Goal: Communication & Community: Answer question/provide support

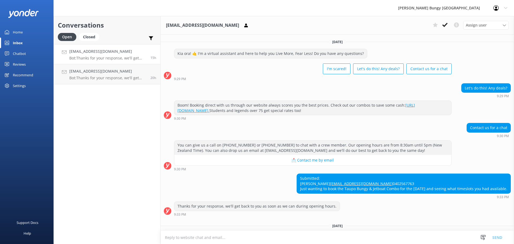
scroll to position [24, 0]
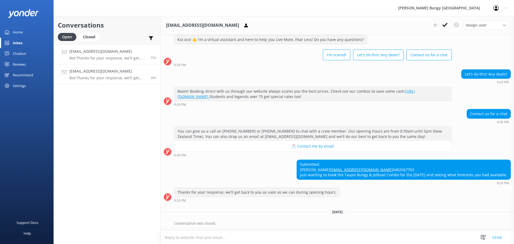
click at [95, 80] on p "Bot: Thanks for your response, we'll get back to you as soon as we can during o…" at bounding box center [107, 78] width 77 height 5
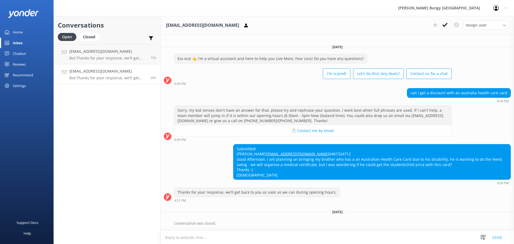
scroll to position [5, 0]
click at [84, 55] on h3 "Your inbox is empty" at bounding box center [107, 59] width 49 height 9
click at [93, 34] on div "Closed" at bounding box center [89, 37] width 20 height 8
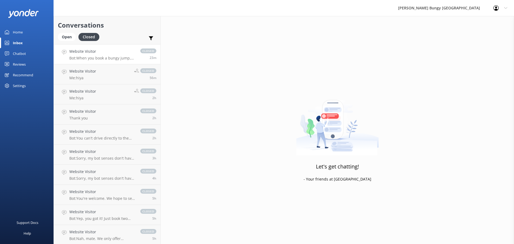
click at [94, 56] on p "Bot: When you book a bungy jump, your booking time is when you check in. You'll…" at bounding box center [102, 58] width 66 height 5
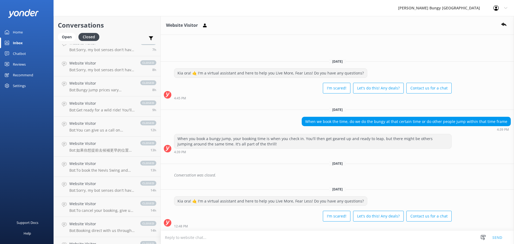
scroll to position [357, 0]
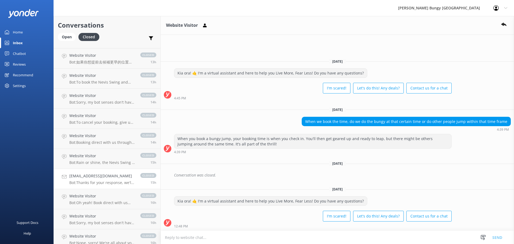
click at [122, 174] on h4 "[EMAIL_ADDRESS][DOMAIN_NAME]" at bounding box center [102, 176] width 66 height 6
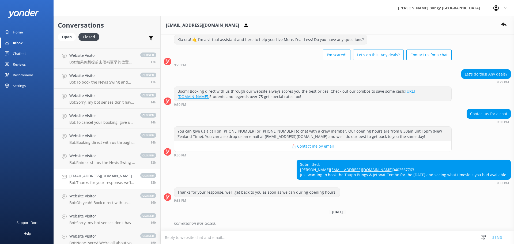
scroll to position [24, 0]
click at [336, 236] on textarea at bounding box center [338, 237] width 354 height 13
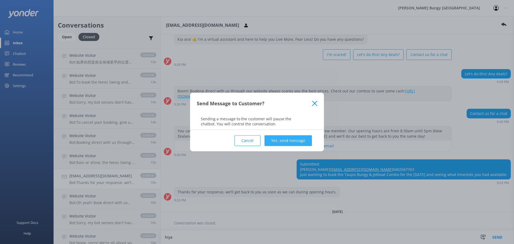
type textarea "hiya"
click at [286, 141] on button "Yes, send message" at bounding box center [288, 140] width 47 height 11
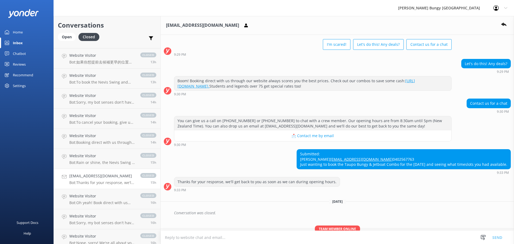
scroll to position [59, 0]
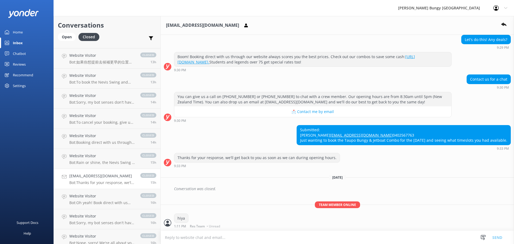
click at [202, 233] on textarea at bounding box center [338, 237] width 354 height 13
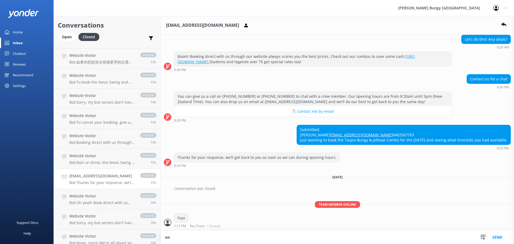
scroll to position [59, 0]
type textarea "we can organise timings when booking in"
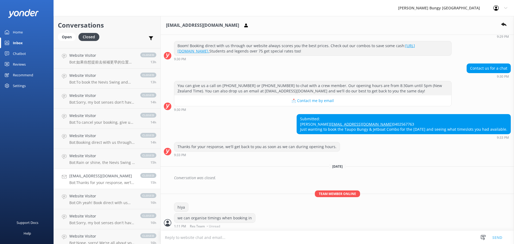
click at [202, 233] on textarea at bounding box center [338, 237] width 354 height 13
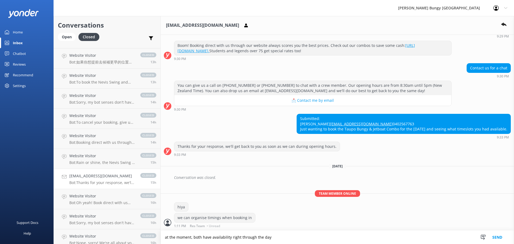
type textarea "at the moment, both have availability right through the day"
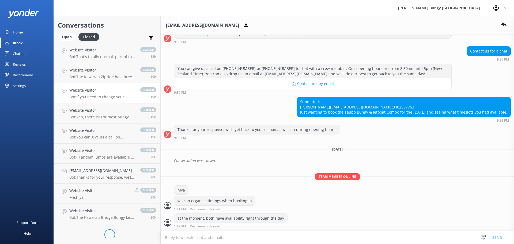
scroll to position [625, 0]
click at [103, 183] on link "Website Visitor Me: hiya closed 20h" at bounding box center [107, 192] width 107 height 20
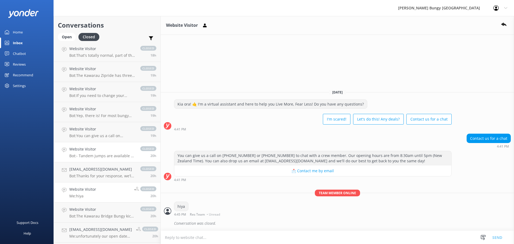
click at [97, 159] on link "Website Visitor Bot: - Tandem jumps are available at Kawarau Bridge, Taupo Bung…" at bounding box center [107, 152] width 107 height 20
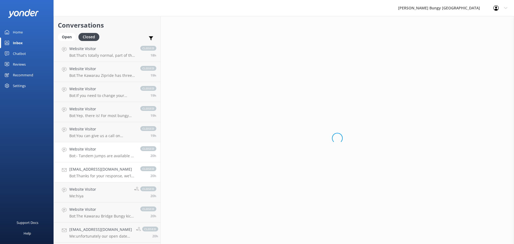
click at [99, 166] on link "brittanycoppin@outlook.com Bot: Thanks for your response, we'll get back to you…" at bounding box center [107, 172] width 107 height 20
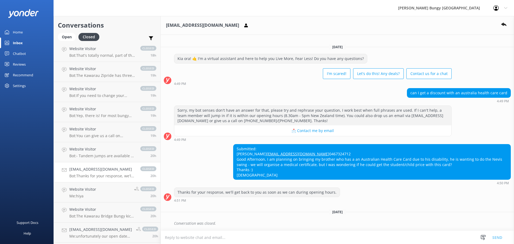
scroll to position [5, 0]
click at [60, 37] on div "Open" at bounding box center [67, 37] width 18 height 8
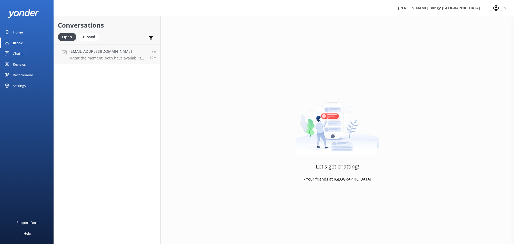
click at [50, 123] on div "Support Docs Help" at bounding box center [27, 183] width 54 height 122
click at [94, 60] on p "Me: at the moment, both have availability right through the day" at bounding box center [107, 58] width 76 height 5
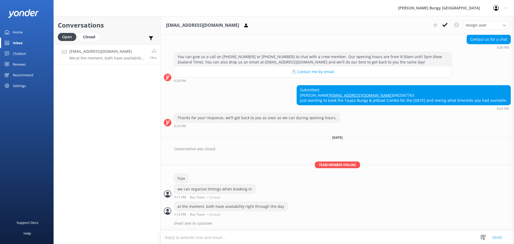
scroll to position [99, 0]
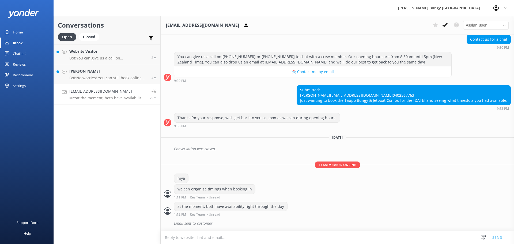
click at [228, 241] on textarea at bounding box center [338, 237] width 354 height 13
click at [97, 60] on p "Bot: You can give us a call on 0800 286 4958 or +64 3 450 1300 to chat with a c…" at bounding box center [108, 58] width 78 height 5
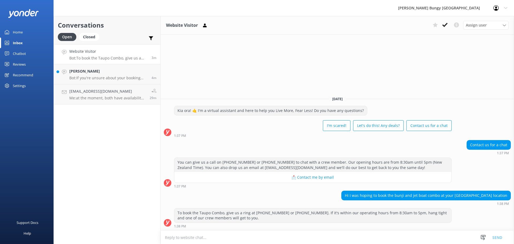
click at [306, 236] on textarea at bounding box center [338, 237] width 354 height 13
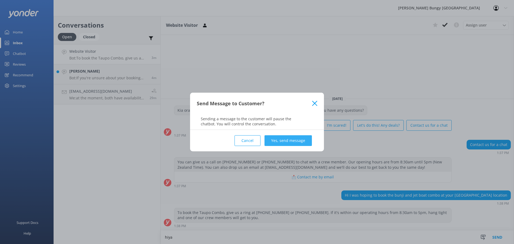
type textarea "hiya"
click at [288, 141] on button "Yes, send message" at bounding box center [288, 140] width 47 height 11
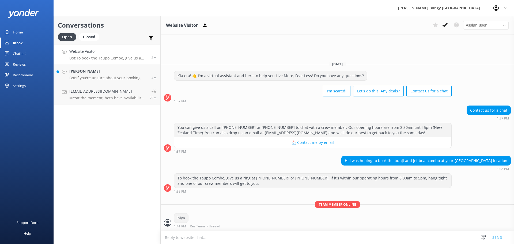
click at [292, 242] on textarea at bounding box center [338, 237] width 354 height 13
click at [356, 243] on textarea at bounding box center [338, 237] width 354 height 13
type textarea "how can we help?"
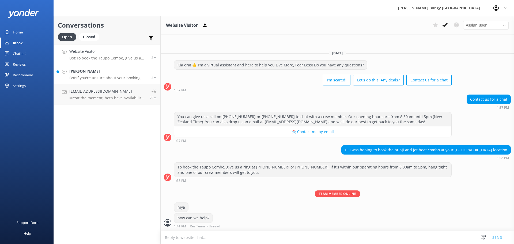
click at [82, 76] on p "Bot: If you're unsure about your booking details, shoot us an email at info@bun…" at bounding box center [108, 78] width 78 height 5
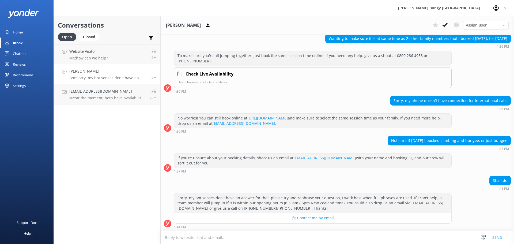
scroll to position [1434, 0]
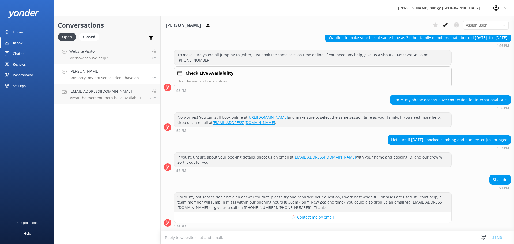
click at [317, 225] on div "1:41 PM" at bounding box center [313, 226] width 278 height 4
click at [334, 230] on div "Sorry, my bot senses don't have an answer for that, please try and rephrase you…" at bounding box center [338, 211] width 354 height 39
click at [233, 240] on textarea at bounding box center [338, 237] width 354 height 13
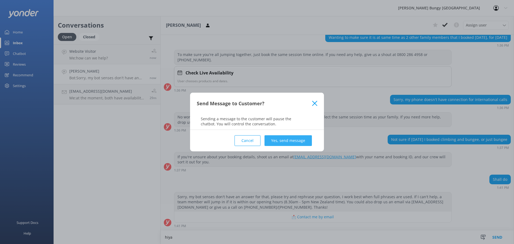
type textarea "hiya"
click at [283, 146] on button "Yes, send message" at bounding box center [288, 140] width 47 height 11
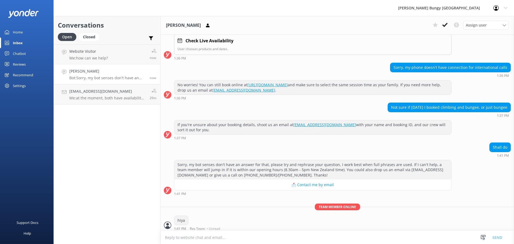
scroll to position [1469, 0]
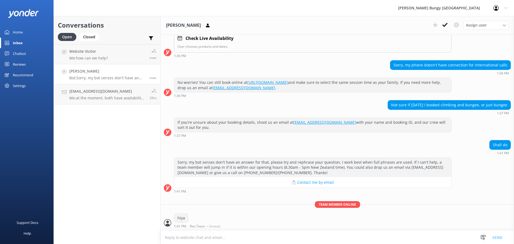
click at [244, 238] on textarea at bounding box center [338, 237] width 354 height 13
type textarea "how can we help?"
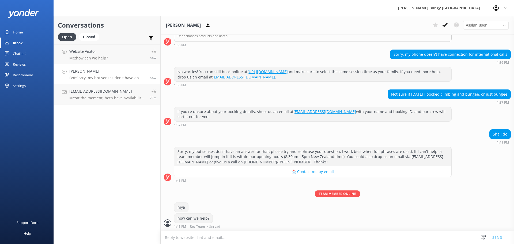
scroll to position [1480, 0]
drag, startPoint x: 74, startPoint y: 56, endPoint x: 74, endPoint y: 52, distance: 3.2
click at [74, 56] on p "Me: how can we help?" at bounding box center [88, 58] width 39 height 5
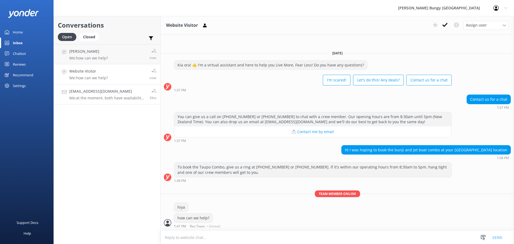
click at [125, 97] on p "Me: at the moment, both have availability right through the day" at bounding box center [107, 98] width 76 height 5
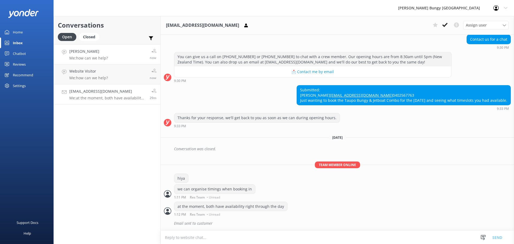
scroll to position [99, 0]
click at [111, 61] on link "Michelle Holland Me: how can we help? now" at bounding box center [107, 54] width 107 height 20
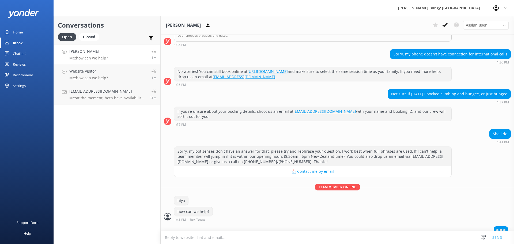
scroll to position [1486, 0]
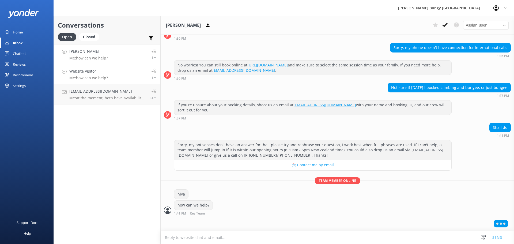
click at [145, 80] on link "Website Visitor Me: how can we help? 1m" at bounding box center [107, 74] width 107 height 20
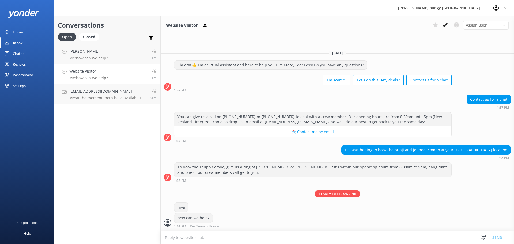
click at [351, 233] on textarea at bounding box center [338, 237] width 354 height 13
click at [136, 95] on div "[EMAIL_ADDRESS][DOMAIN_NAME] Me: at the moment, both have availability right th…" at bounding box center [107, 94] width 76 height 12
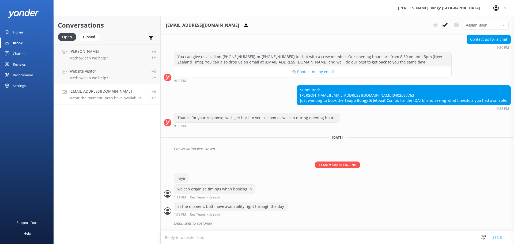
scroll to position [99, 0]
click at [109, 72] on h4 "[PERSON_NAME]" at bounding box center [102, 71] width 66 height 6
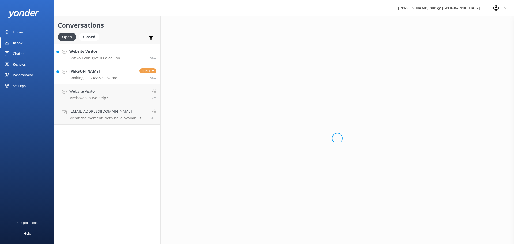
click at [110, 55] on div "Website Visitor Bot: You can give us a call on [PHONE_NUMBER] or [PHONE_NUMBER]…" at bounding box center [107, 54] width 76 height 12
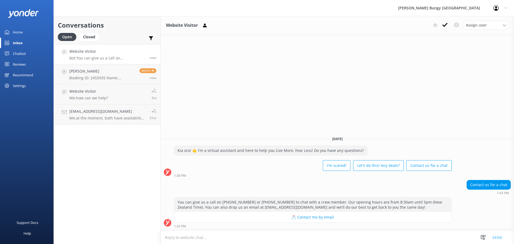
click at [277, 237] on textarea at bounding box center [338, 237] width 354 height 13
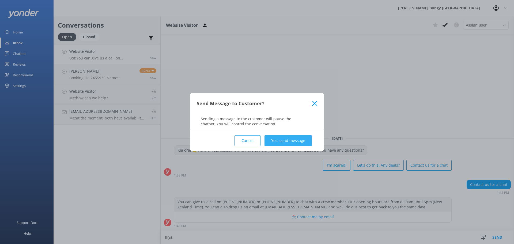
type textarea "hiya"
click at [303, 139] on button "Yes, send message" at bounding box center [288, 140] width 47 height 11
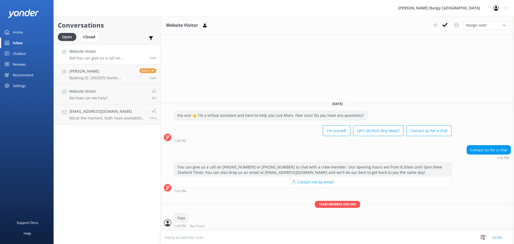
click at [299, 238] on textarea at bounding box center [338, 237] width 354 height 13
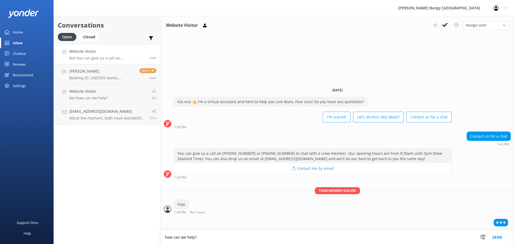
type textarea "how can we help?"
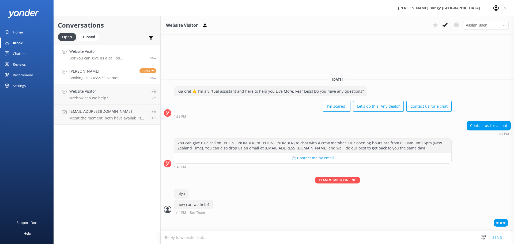
click at [92, 74] on h4 "[PERSON_NAME]" at bounding box center [102, 71] width 66 height 6
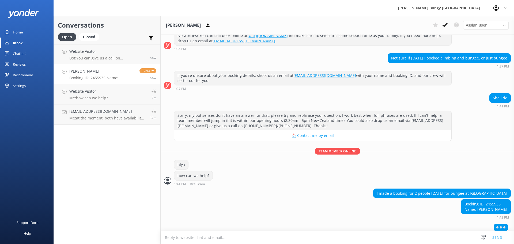
scroll to position [1520, 0]
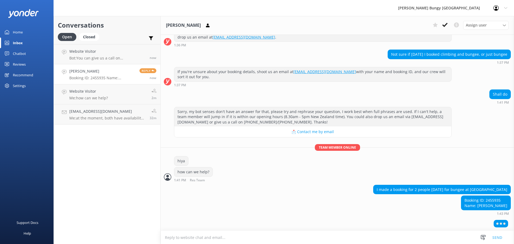
click at [494, 197] on div "Booking ID: 2455935 Name: Michelle" at bounding box center [485, 203] width 49 height 14
click at [496, 199] on div "Booking ID: 2455935 Name: Michelle" at bounding box center [485, 203] width 49 height 14
copy div "2455935"
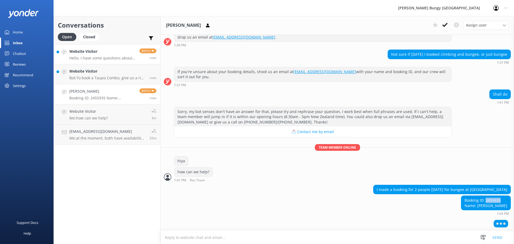
click at [112, 53] on h4 "Website Visitor" at bounding box center [102, 51] width 66 height 6
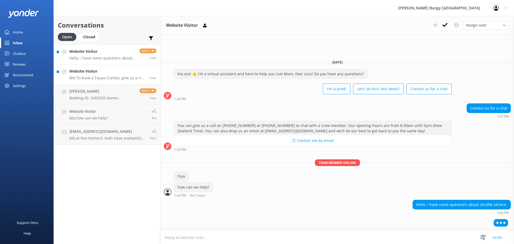
click at [118, 72] on h4 "Website Visitor" at bounding box center [107, 71] width 76 height 6
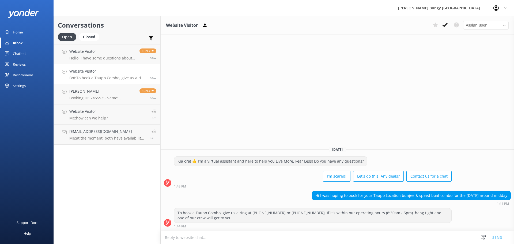
click at [305, 239] on textarea at bounding box center [338, 237] width 354 height 13
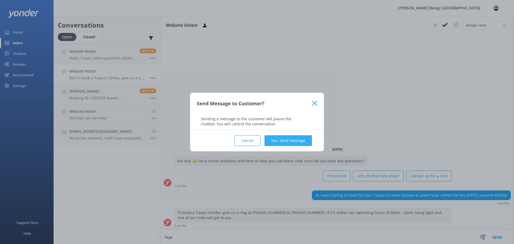
type textarea "hiya"
click at [296, 141] on button "Yes, send message" at bounding box center [288, 140] width 47 height 11
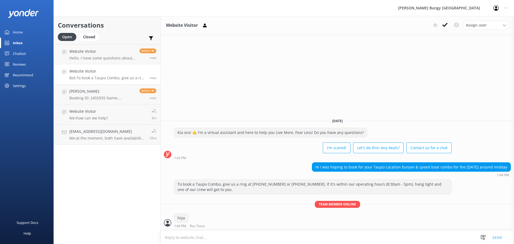
click at [259, 244] on textarea at bounding box center [338, 237] width 354 height 13
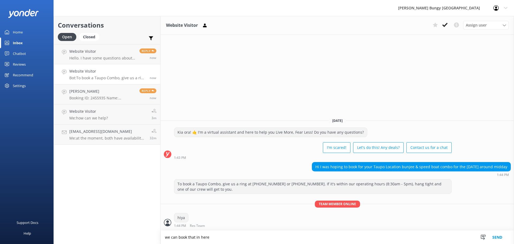
type textarea "we can book that in here"
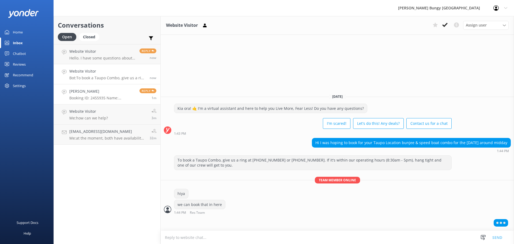
click at [95, 94] on h4 "[PERSON_NAME]" at bounding box center [102, 91] width 66 height 6
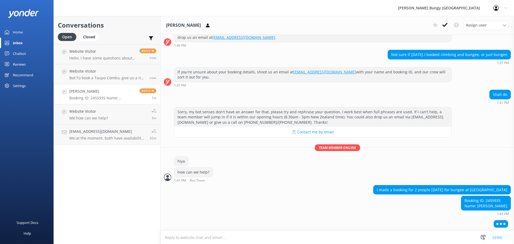
scroll to position [1520, 0]
click at [495, 203] on div "Booking ID: 2455935 Name: Michelle" at bounding box center [485, 203] width 49 height 14
click at [496, 201] on div "Booking ID: 2455935 Name: Michelle" at bounding box center [485, 203] width 49 height 14
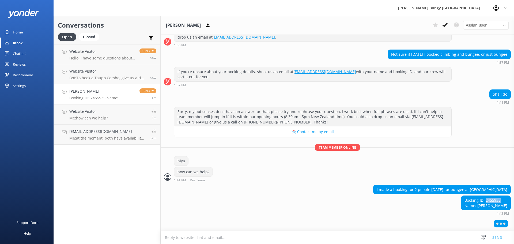
click at [496, 201] on div "Booking ID: 2455935 Name: [PERSON_NAME]" at bounding box center [485, 203] width 49 height 14
click at [110, 59] on p "Hello. I have some questions about shuttle service." at bounding box center [102, 58] width 66 height 5
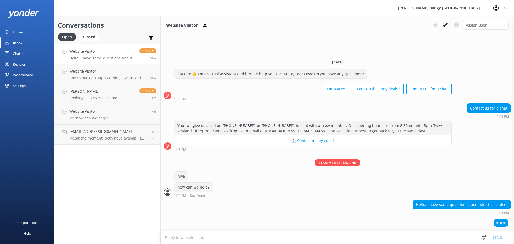
click at [110, 53] on h4 "Website Visitor" at bounding box center [102, 51] width 66 height 6
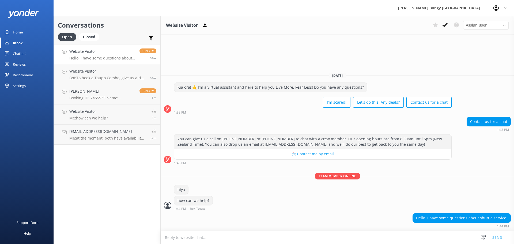
click at [244, 236] on textarea at bounding box center [338, 237] width 354 height 13
type textarea "sure"
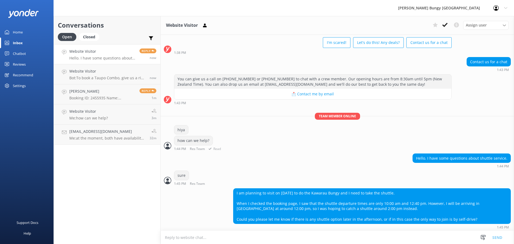
scroll to position [27, 0]
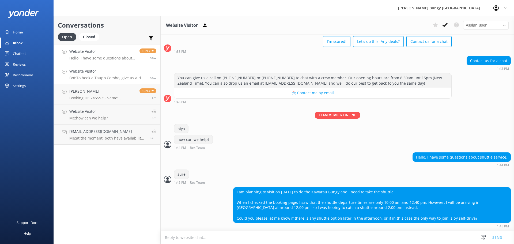
click at [97, 77] on p "Bot: To book a Taupo Combo, give us a ring at +64 3 450 1300 or 0800 286 4958. …" at bounding box center [107, 78] width 76 height 5
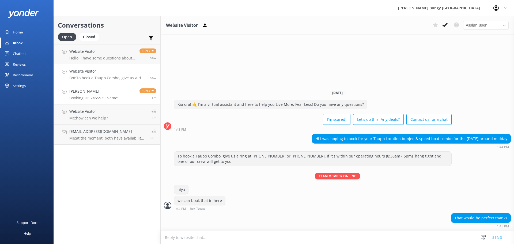
click at [105, 93] on h4 "[PERSON_NAME]" at bounding box center [102, 91] width 66 height 6
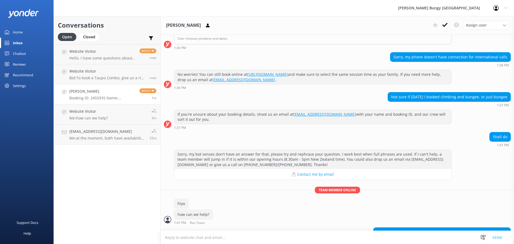
scroll to position [1508, 0]
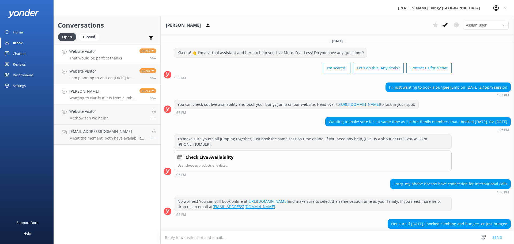
scroll to position [1427, 0]
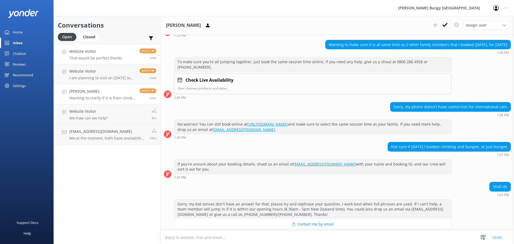
click at [104, 58] on p "That would be perfect thanks" at bounding box center [95, 58] width 53 height 5
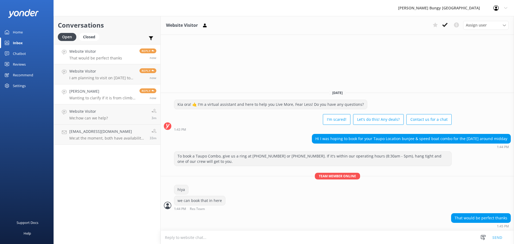
click at [79, 91] on h4 "[PERSON_NAME]" at bounding box center [102, 91] width 66 height 6
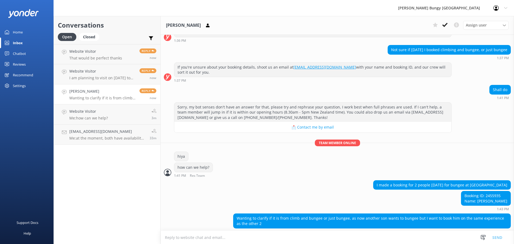
scroll to position [1530, 0]
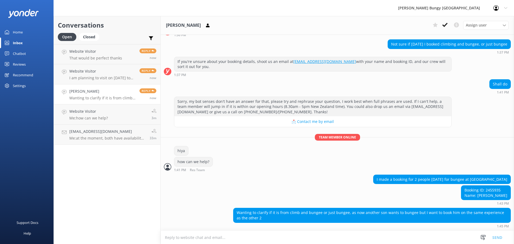
click at [370, 237] on textarea at bounding box center [338, 237] width 354 height 13
click at [497, 190] on div "Booking ID: 2455935 Name: [PERSON_NAME]" at bounding box center [485, 193] width 49 height 14
copy div "2455935"
click at [290, 233] on textarea at bounding box center [338, 237] width 354 height 13
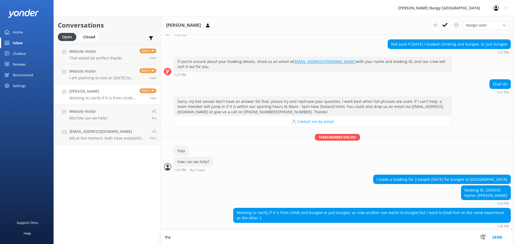
scroll to position [1530, 0]
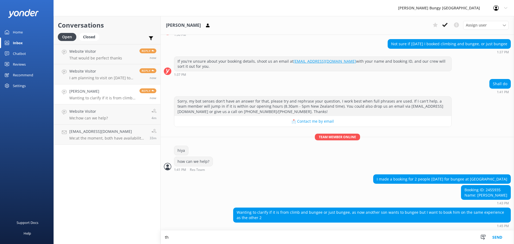
type textarea "t"
type textarea "your booking is for the skyjump and auckland bungy"
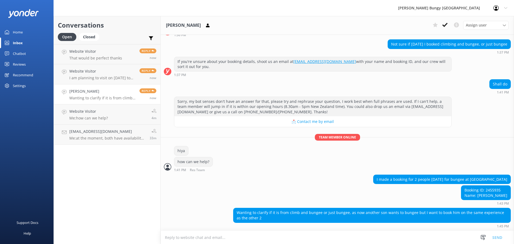
scroll to position [1547, 0]
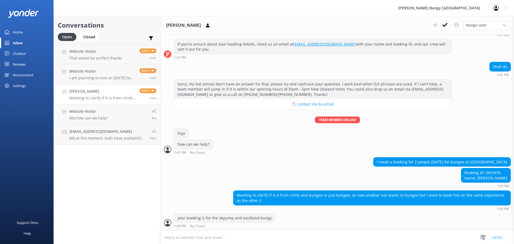
click at [290, 233] on textarea at bounding box center [338, 237] width 354 height 13
type textarea "no climb"
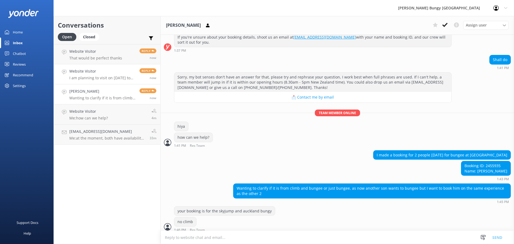
scroll to position [1558, 0]
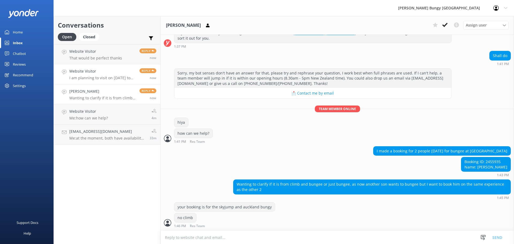
click at [106, 77] on p "I am planning to visit on [DATE] to do the Kawarau Bungy and I need to take the…" at bounding box center [102, 78] width 66 height 5
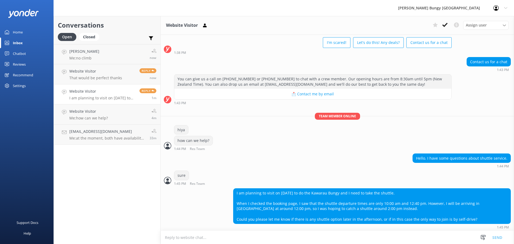
scroll to position [27, 0]
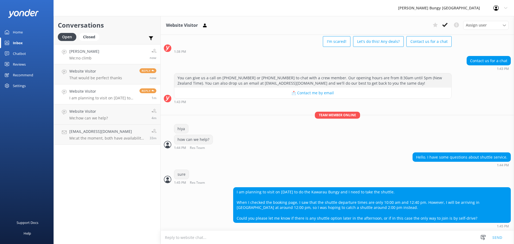
click at [100, 49] on link "Michelle Holland Me: no climb now" at bounding box center [107, 54] width 107 height 20
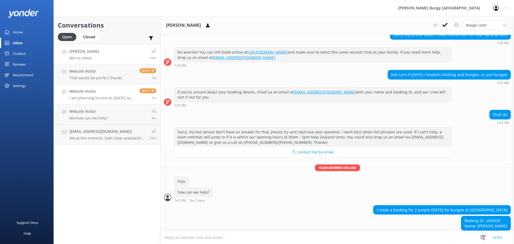
click at [119, 86] on link "Website Visitor I am planning to visit on October 5 to do the Kawarau Bungy and…" at bounding box center [107, 94] width 107 height 20
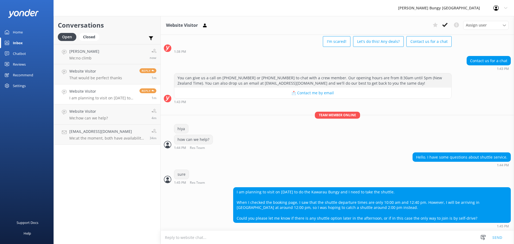
scroll to position [27, 0]
click at [119, 72] on h4 "Website Visitor" at bounding box center [95, 71] width 53 height 6
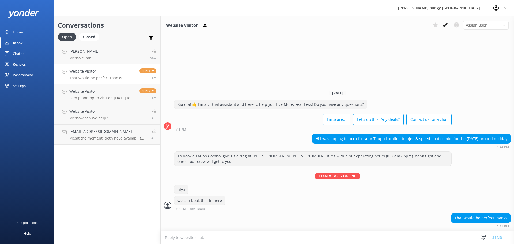
click at [280, 234] on textarea at bounding box center [338, 237] width 354 height 13
click at [295, 236] on textarea at bounding box center [338, 237] width 354 height 13
type textarea "is this El?"
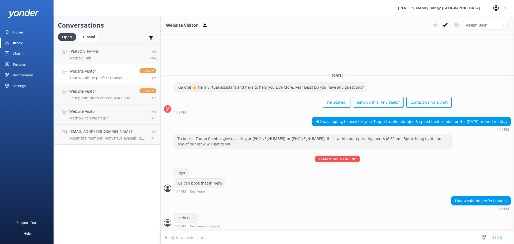
click at [182, 203] on div "That would be perfect thanks 1:45 PM" at bounding box center [338, 203] width 354 height 15
click at [124, 81] on link "[PERSON_NAME] Me: no climb now" at bounding box center [107, 74] width 107 height 20
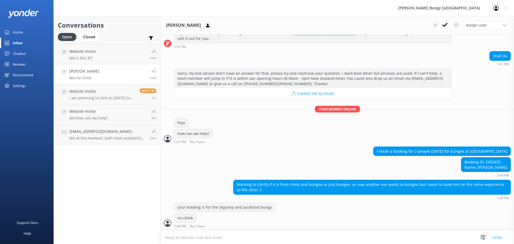
scroll to position [1558, 0]
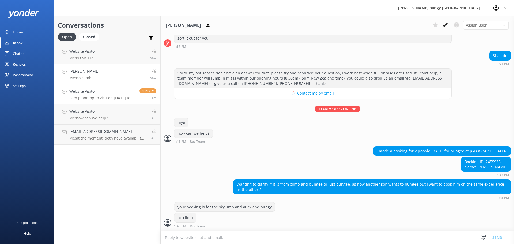
click at [84, 89] on h4 "Website Visitor" at bounding box center [102, 91] width 66 height 6
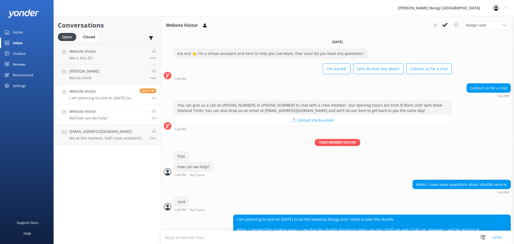
scroll to position [27, 0]
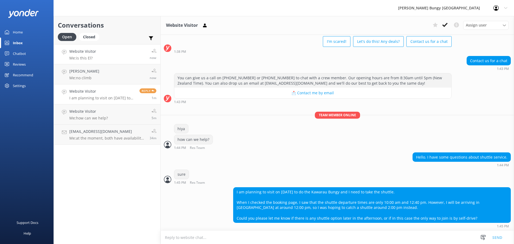
click at [101, 59] on link "Website Visitor Me: is this El? now" at bounding box center [107, 54] width 107 height 20
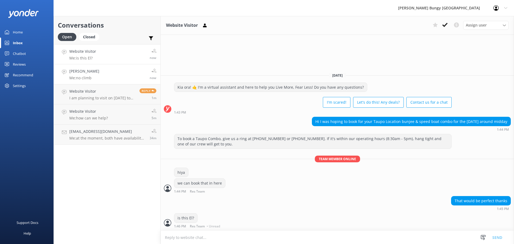
click at [121, 74] on link "[PERSON_NAME] Me: no climb now" at bounding box center [107, 74] width 107 height 20
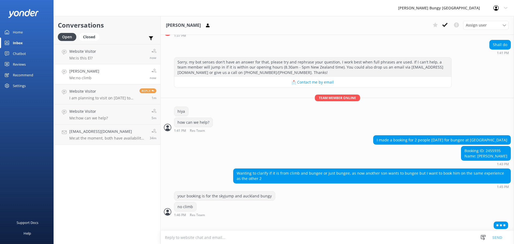
scroll to position [1571, 0]
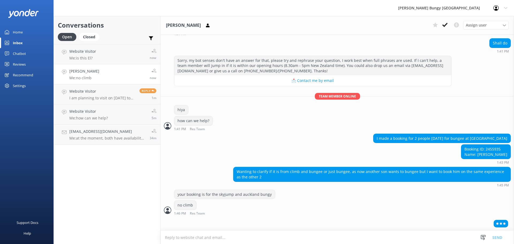
click at [307, 236] on textarea at bounding box center [338, 237] width 354 height 13
click at [126, 49] on link "Website Visitor Me: is this El? now" at bounding box center [107, 54] width 107 height 20
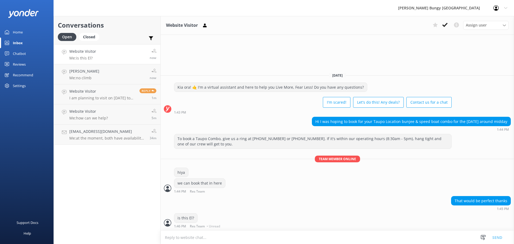
click at [308, 235] on textarea at bounding box center [338, 237] width 354 height 13
click at [95, 72] on h4 "[PERSON_NAME]" at bounding box center [84, 71] width 30 height 6
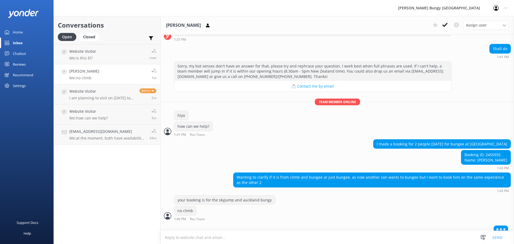
scroll to position [1571, 0]
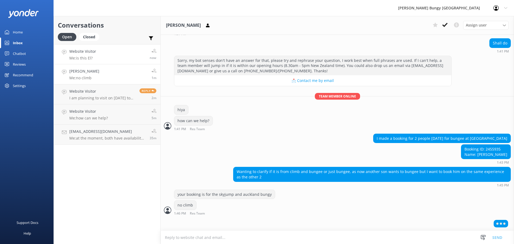
click at [101, 59] on link "Website Visitor Me: is this El? now" at bounding box center [107, 54] width 107 height 20
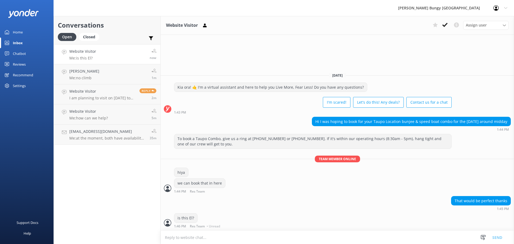
click at [212, 242] on textarea at bounding box center [338, 237] width 354 height 13
click at [101, 129] on h4 "[EMAIL_ADDRESS][DOMAIN_NAME]" at bounding box center [107, 132] width 76 height 6
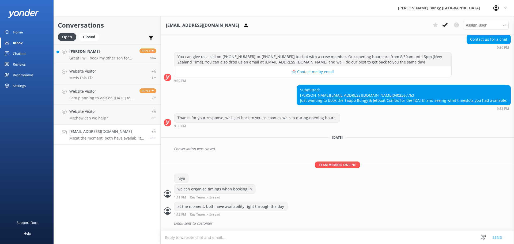
scroll to position [99, 0]
click at [96, 74] on link "Website Visitor Me: is this El? 1m" at bounding box center [107, 74] width 107 height 20
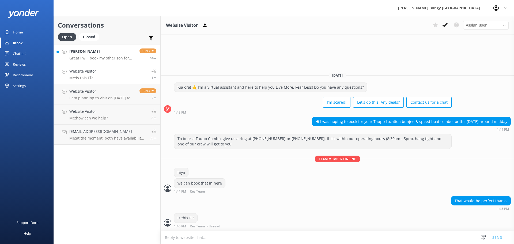
click at [110, 55] on div "[PERSON_NAME] Great i will book my other son for bungee only at 2.30pm" at bounding box center [102, 54] width 66 height 12
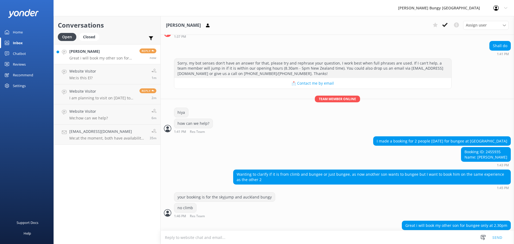
scroll to position [1575, 0]
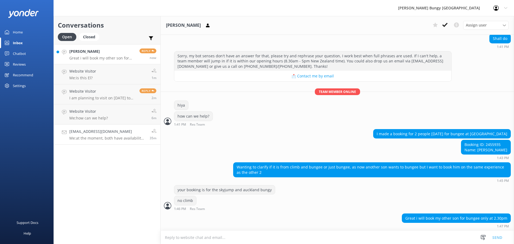
click at [96, 136] on p "Me: at the moment, both have availability right through the day" at bounding box center [107, 138] width 76 height 5
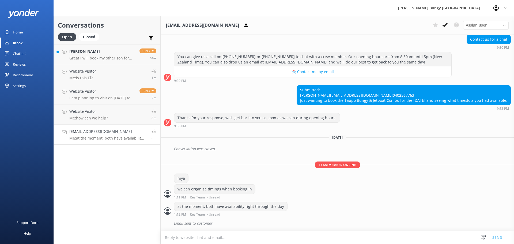
scroll to position [99, 0]
click at [260, 239] on textarea at bounding box center [338, 237] width 354 height 13
type textarea "hiya"
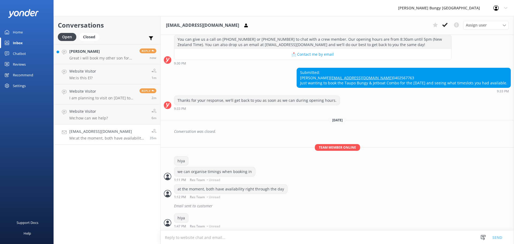
click at [260, 239] on textarea at bounding box center [338, 237] width 354 height 13
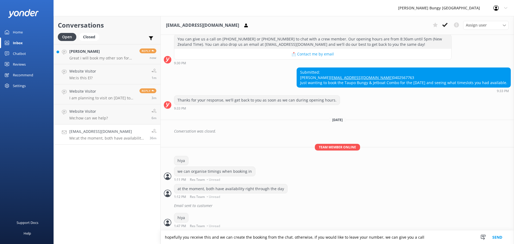
type textarea "hopefully you receive this and we can create the booking from the chat. otherwi…"
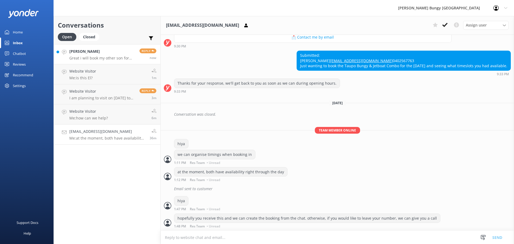
click at [108, 59] on p "Great i will book my other son for bungee only at 2.30pm" at bounding box center [102, 58] width 66 height 5
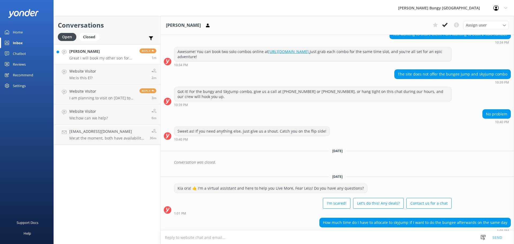
scroll to position [1575, 0]
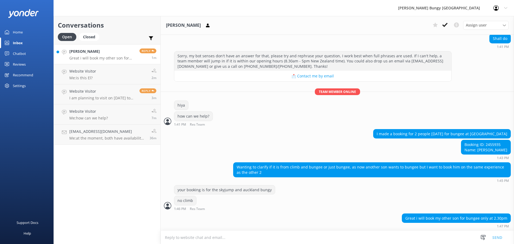
click at [401, 234] on textarea at bounding box center [338, 237] width 354 height 13
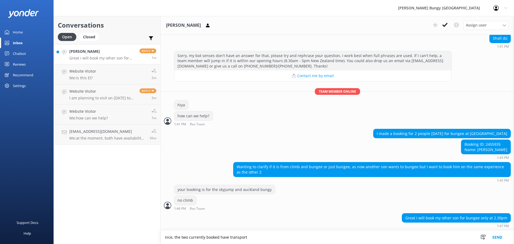
type textarea "nice, the two currently booked have transport"
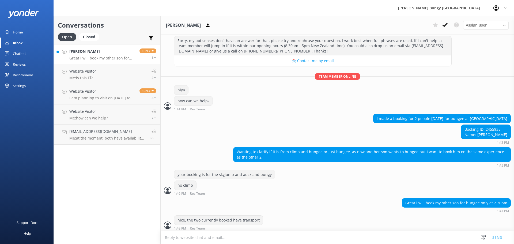
scroll to position [1593, 0]
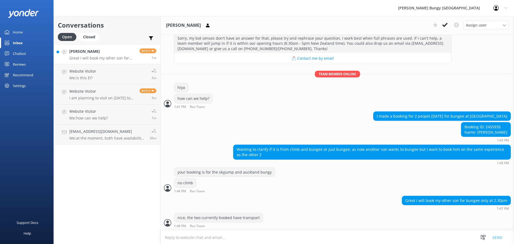
click at [219, 236] on textarea at bounding box center [338, 237] width 354 height 13
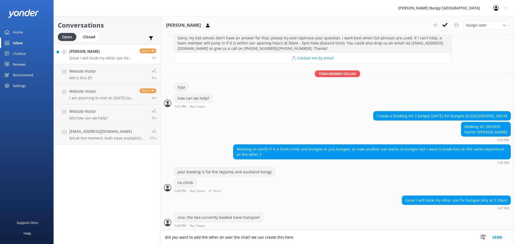
type textarea "did you want to add the other on over the chat? we can create this here"
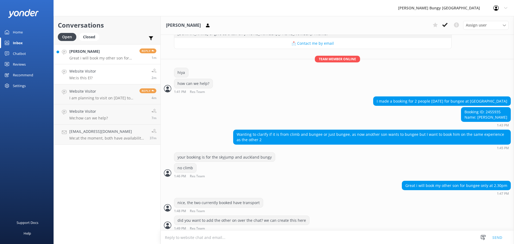
scroll to position [1610, 0]
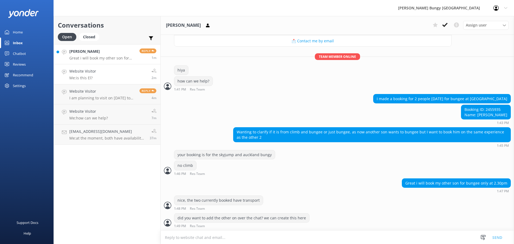
click at [118, 71] on link "Website Visitor Me: is this El? 2m" at bounding box center [107, 74] width 107 height 20
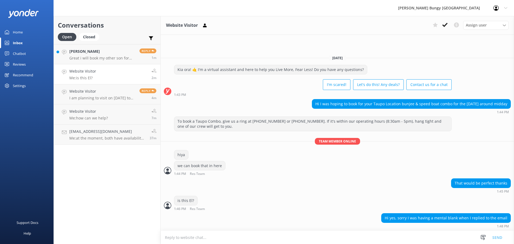
click at [356, 239] on textarea at bounding box center [338, 237] width 354 height 13
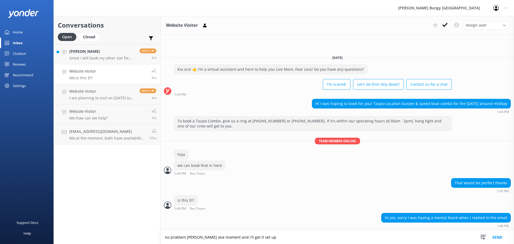
type textarea "no problem [PERSON_NAME] one moment and i'll get it set up"
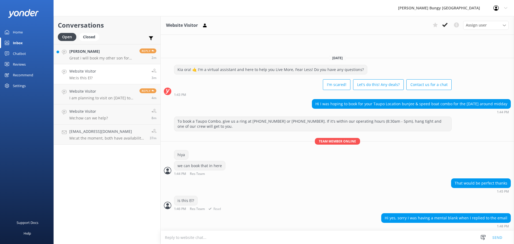
scroll to position [2, 0]
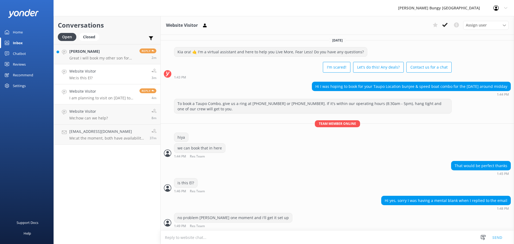
click at [137, 98] on div "Reply 4m" at bounding box center [146, 94] width 21 height 12
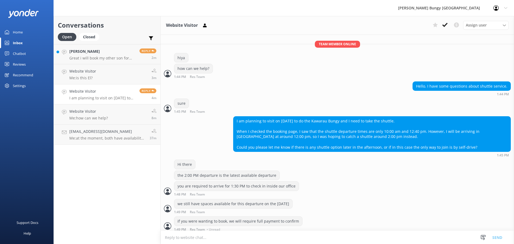
scroll to position [102, 0]
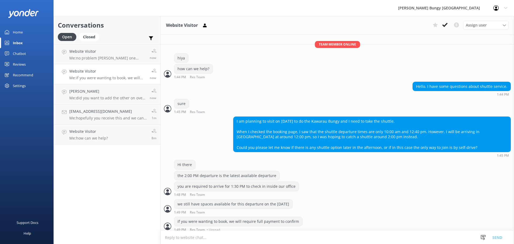
scroll to position [102, 0]
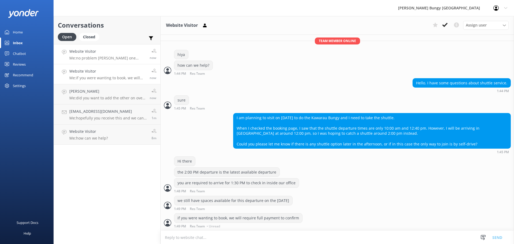
click at [90, 58] on p "Me: no problem haha one moment and i'll get it set up" at bounding box center [107, 58] width 76 height 5
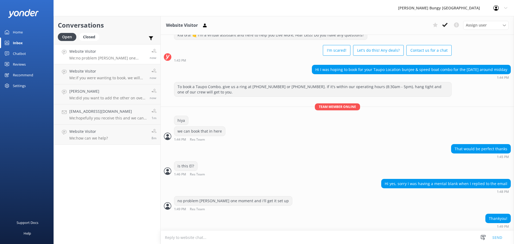
scroll to position [19, 0]
click at [123, 87] on link "[PERSON_NAME] Me: did you want to add the other on over the chat? we can create…" at bounding box center [107, 94] width 107 height 20
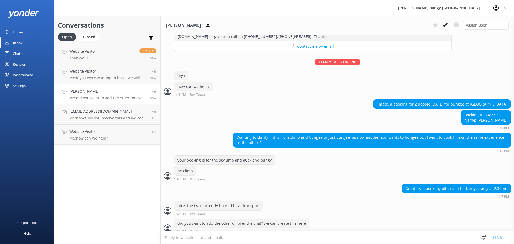
scroll to position [1610, 0]
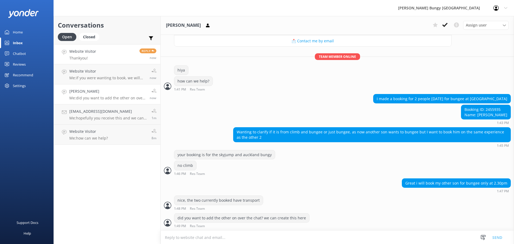
click at [117, 46] on link "Website Visitor Thankyou! Reply now" at bounding box center [107, 54] width 107 height 20
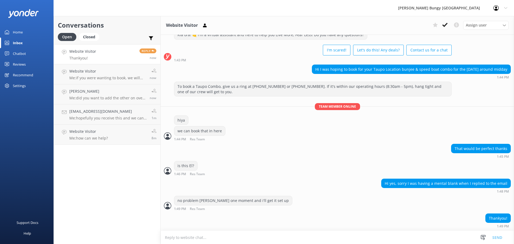
click at [381, 217] on div "Thankyou! 1:49 PM" at bounding box center [338, 220] width 354 height 15
click at [354, 241] on textarea at bounding box center [338, 237] width 354 height 13
type textarea "was this for one or two people"
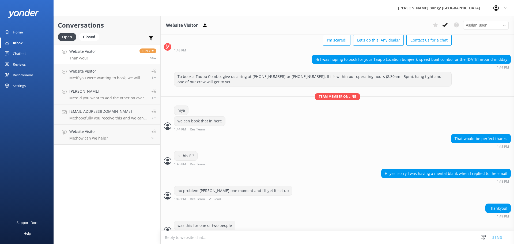
scroll to position [54, 0]
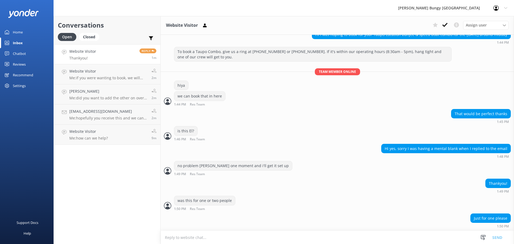
click at [256, 231] on textarea at bounding box center [338, 237] width 354 height 13
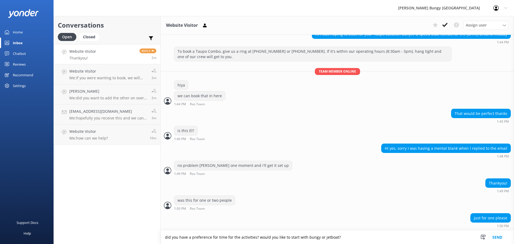
type textarea "did you have a preference for time for the activities? would you like to start …"
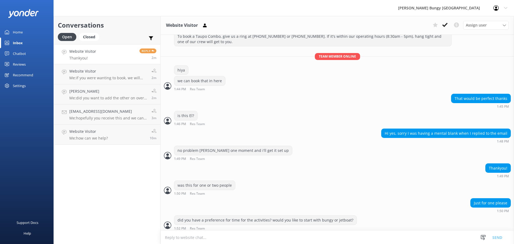
scroll to position [71, 0]
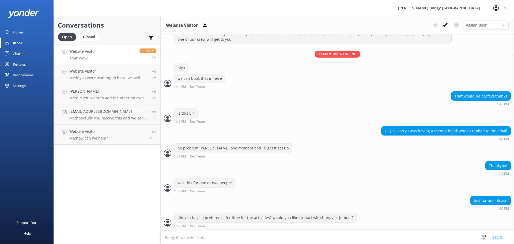
click at [227, 241] on textarea at bounding box center [338, 237] width 354 height 13
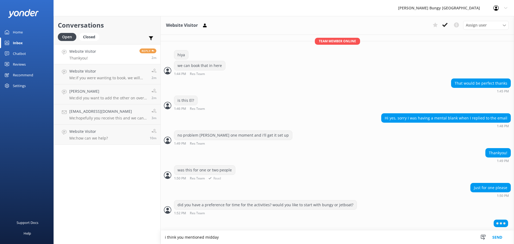
type textarea "i think you mentioned midday"
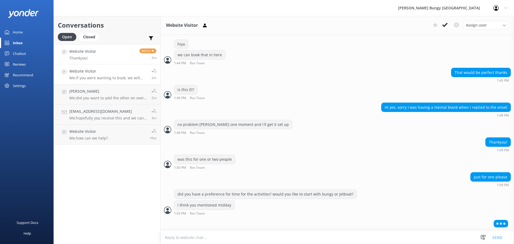
click at [105, 70] on h4 "Website Visitor" at bounding box center [108, 71] width 78 height 6
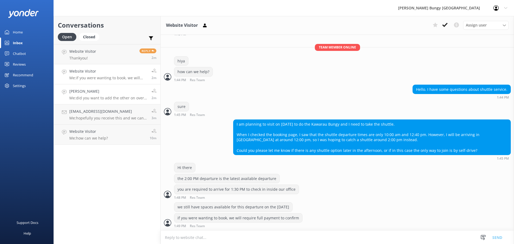
scroll to position [108, 0]
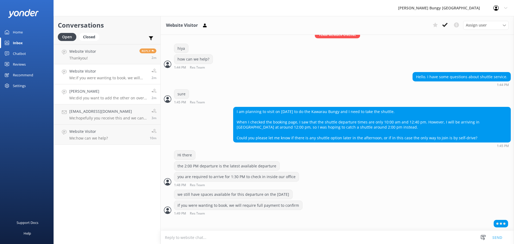
click at [106, 88] on link "Michelle Holland Me: did you want to add the other on over the chat? we can cre…" at bounding box center [107, 94] width 107 height 20
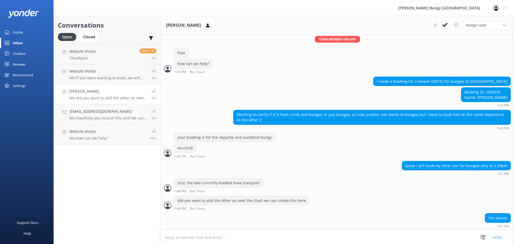
scroll to position [1628, 0]
click at [220, 236] on textarea at bounding box center [338, 237] width 354 height 13
click at [499, 92] on div "Booking ID: 2455935 Name: [PERSON_NAME]" at bounding box center [485, 95] width 49 height 14
copy div "2455935"
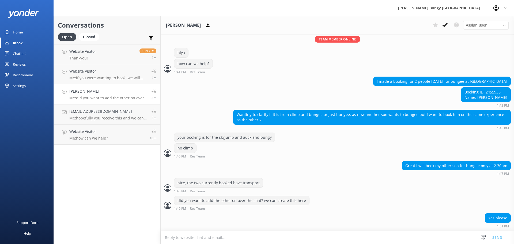
click at [346, 237] on textarea at bounding box center [338, 237] width 354 height 13
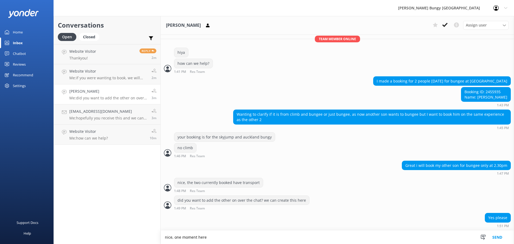
type textarea "nice, one moment here"
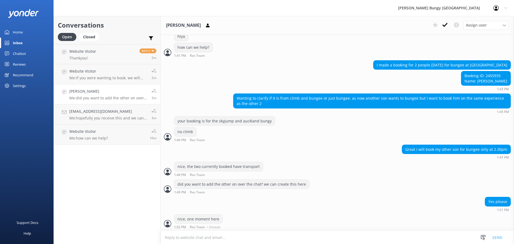
scroll to position [1645, 0]
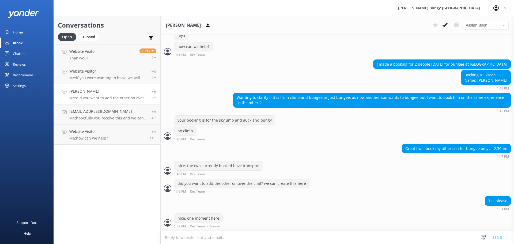
click at [356, 241] on textarea at bounding box center [338, 237] width 354 height 13
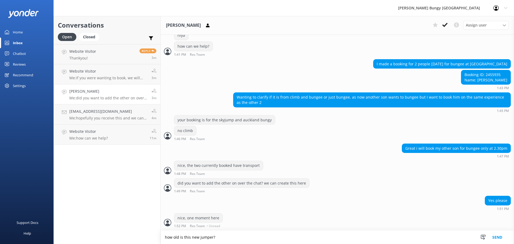
type textarea "how old is this new jumper?"
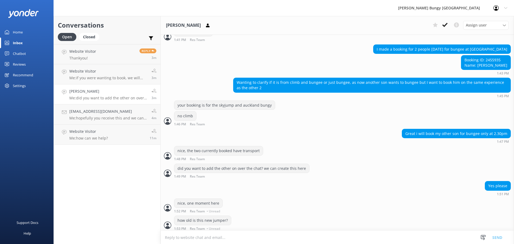
scroll to position [1662, 0]
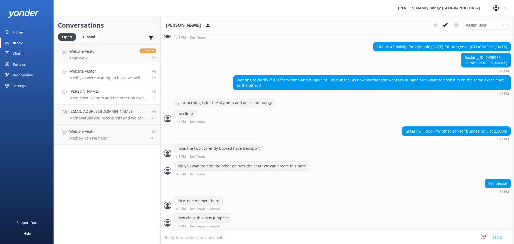
click at [103, 82] on link "Website Visitor Me: if you were wanting to book, we will require full payment t…" at bounding box center [107, 74] width 107 height 20
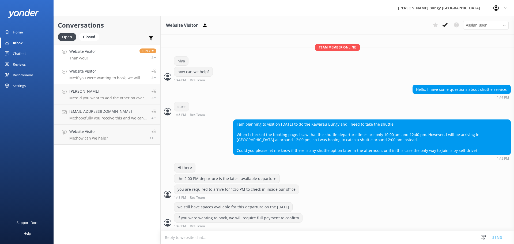
click at [108, 54] on link "Website Visitor Thankyou! Reply 3m" at bounding box center [107, 54] width 107 height 20
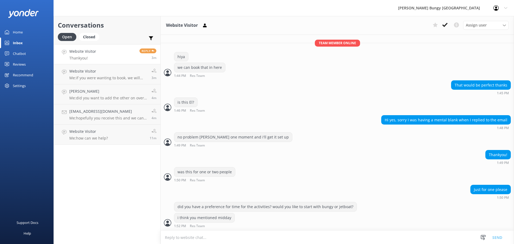
scroll to position [105, 0]
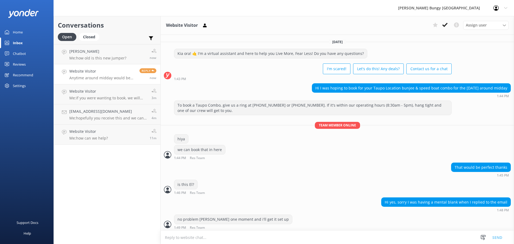
scroll to position [105, 0]
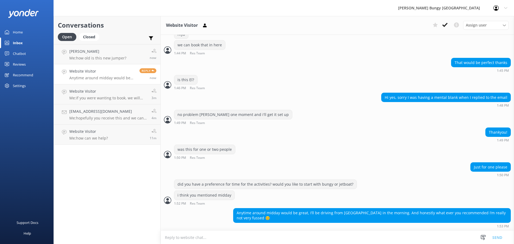
click at [375, 244] on textarea at bounding box center [338, 237] width 354 height 13
click at [97, 49] on h4 "Website Visitor" at bounding box center [102, 51] width 66 height 6
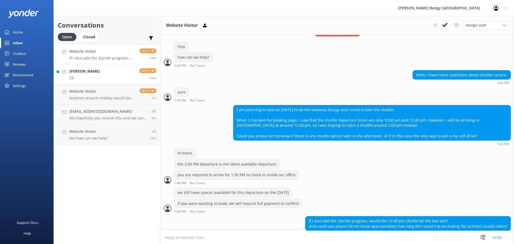
scroll to position [118, 0]
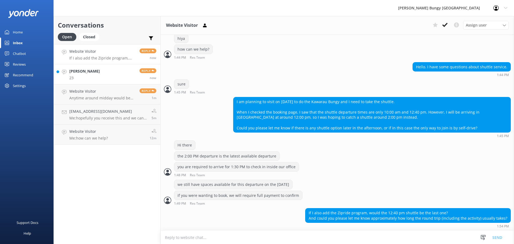
click at [107, 72] on link "[PERSON_NAME] 23 Reply now" at bounding box center [107, 74] width 107 height 20
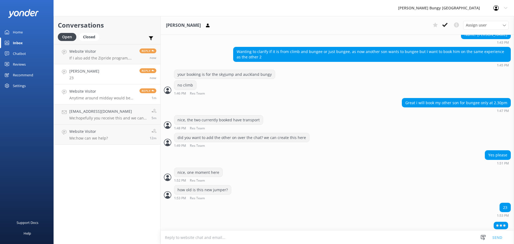
scroll to position [1693, 0]
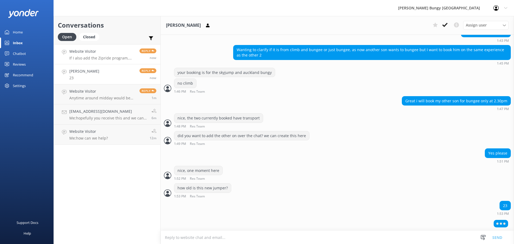
click at [94, 57] on p "If I also add the Zipride program, would the 12:40 pm shuttle be the last one? …" at bounding box center [102, 58] width 66 height 5
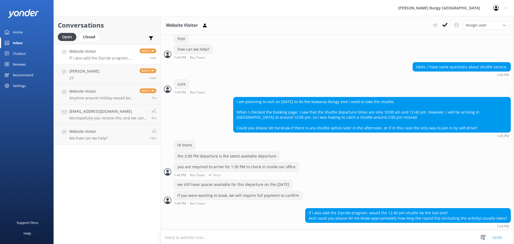
scroll to position [118, 0]
click at [103, 92] on h4 "Website Visitor" at bounding box center [102, 91] width 66 height 6
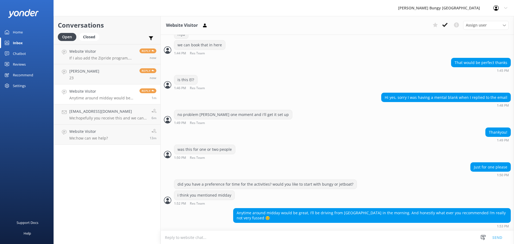
click at [365, 237] on textarea at bounding box center [338, 237] width 354 height 13
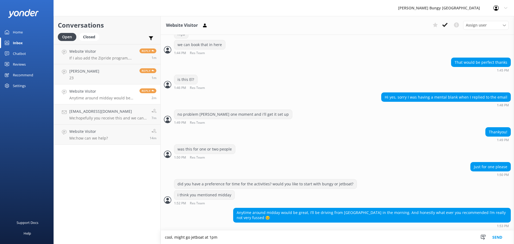
type textarea "cool, might go jetboat at 1pm"
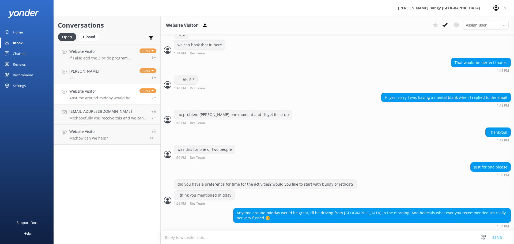
scroll to position [122, 0]
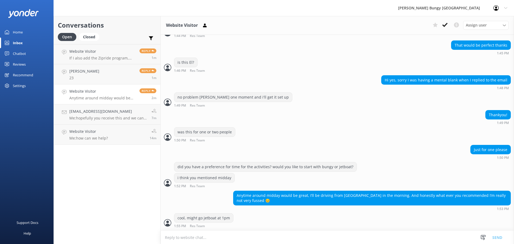
click at [288, 236] on textarea at bounding box center [338, 237] width 354 height 13
type textarea "bungy at 2:30pm (2:15pm check in)"
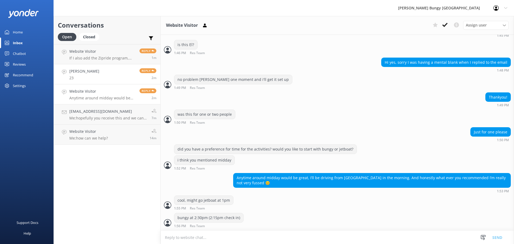
click at [122, 73] on link "[PERSON_NAME] 23 Reply 2m" at bounding box center [107, 74] width 107 height 20
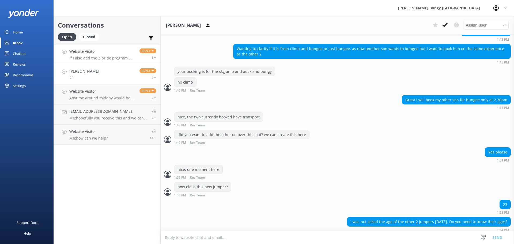
scroll to position [1698, 0]
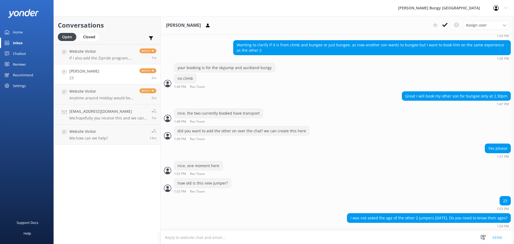
click at [403, 242] on textarea at bounding box center [338, 237] width 354 height 13
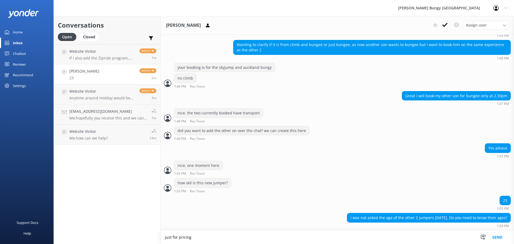
type textarea "just for pricing"
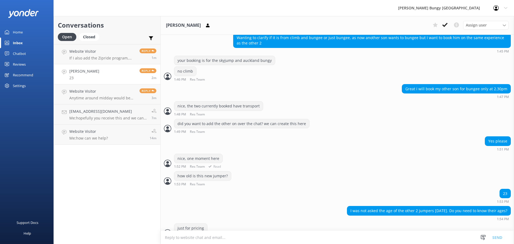
scroll to position [1715, 0]
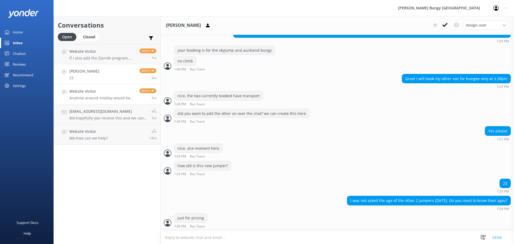
click at [97, 93] on h4 "Website Visitor" at bounding box center [102, 91] width 66 height 6
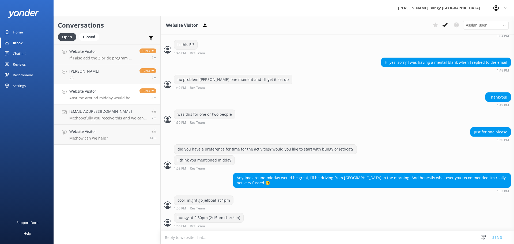
scroll to position [140, 0]
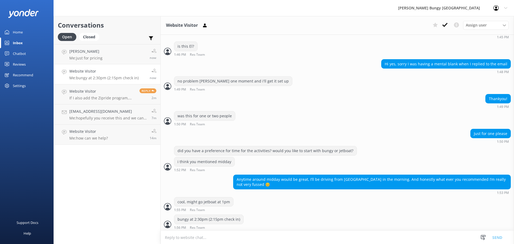
scroll to position [140, 0]
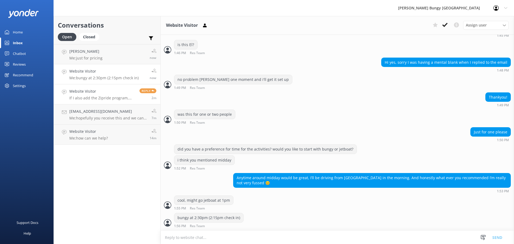
click at [105, 95] on div "Website Visitor If I also add the Zipride program, would the 12:40 pm shuttle b…" at bounding box center [102, 94] width 66 height 12
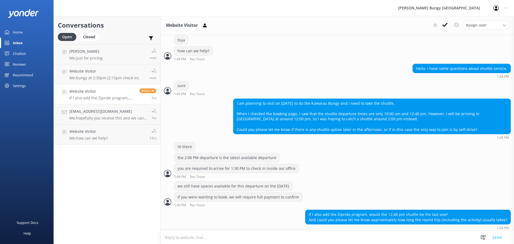
scroll to position [118, 0]
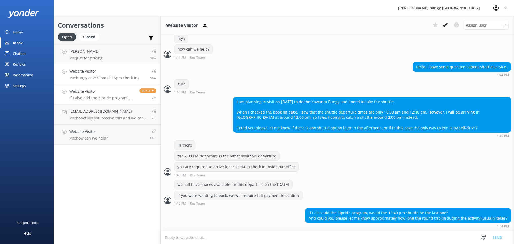
click at [119, 79] on p "Me: bungy at 2:30pm (2:15pm check in)" at bounding box center [103, 78] width 69 height 5
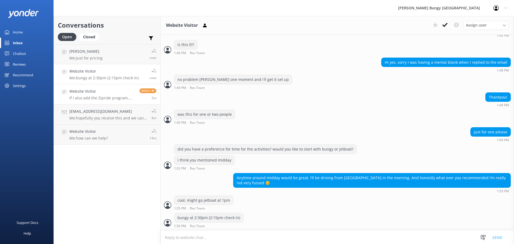
click at [117, 88] on h4 "Website Visitor" at bounding box center [102, 91] width 66 height 6
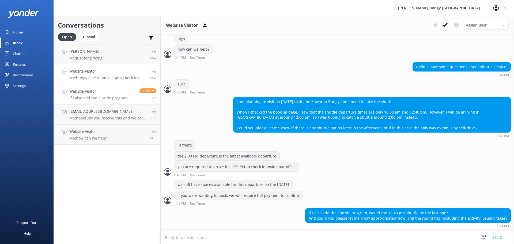
click at [121, 65] on link "Website Visitor Me: bungy at 2:30pm (2:15pm check in) now" at bounding box center [107, 74] width 107 height 20
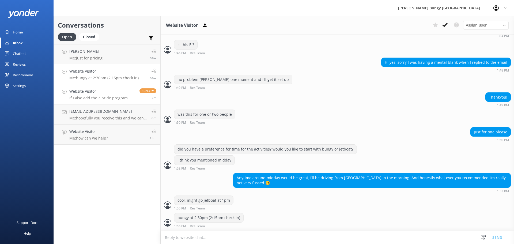
click at [117, 103] on link "Website Visitor If I also add the Zipride program, would the 12:40 pm shuttle b…" at bounding box center [107, 94] width 107 height 20
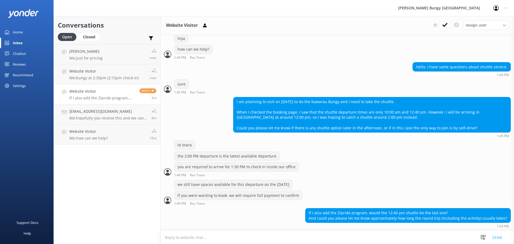
scroll to position [118, 0]
click at [102, 70] on h4 "Website Visitor" at bounding box center [103, 71] width 69 height 6
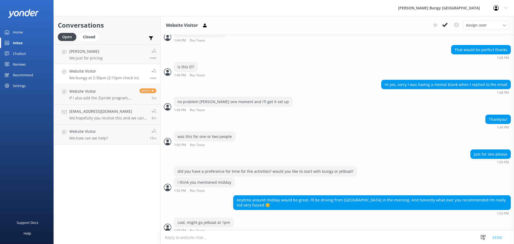
scroll to position [140, 0]
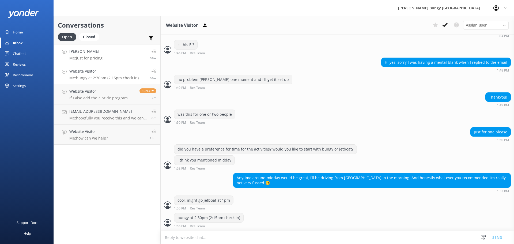
click at [120, 57] on link "Michelle Holland Me: just for pricing now" at bounding box center [107, 54] width 107 height 20
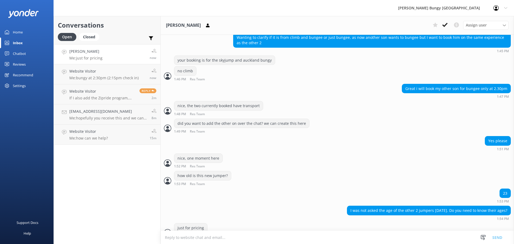
scroll to position [1715, 0]
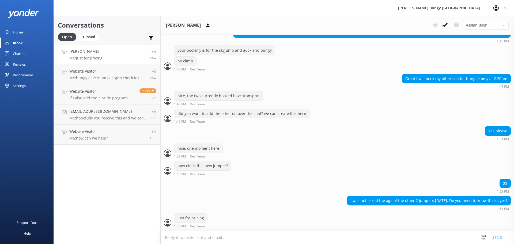
click at [334, 231] on textarea at bounding box center [338, 237] width 354 height 13
type textarea "if they were of child age (between 10-14yrs)"
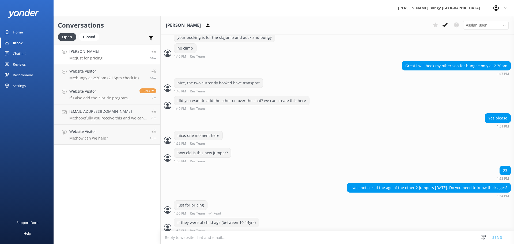
scroll to position [1733, 0]
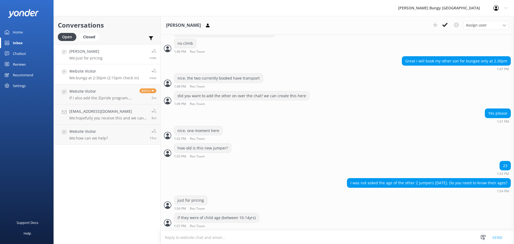
click at [105, 83] on link "Website Visitor Me: bungy at 2:30pm (2:15pm check in) now" at bounding box center [107, 74] width 107 height 20
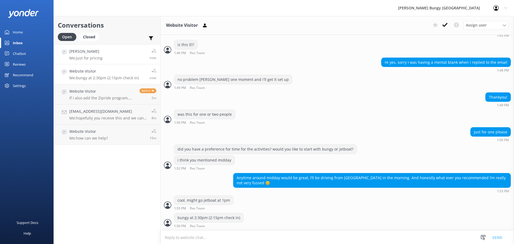
scroll to position [157, 0]
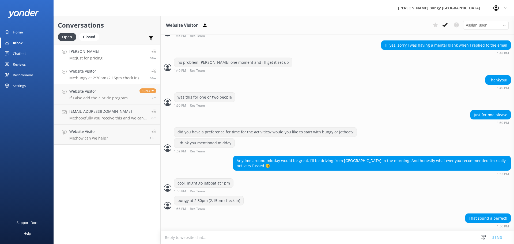
click at [116, 51] on link "Michelle Holland Me: just for pricing now" at bounding box center [107, 54] width 107 height 20
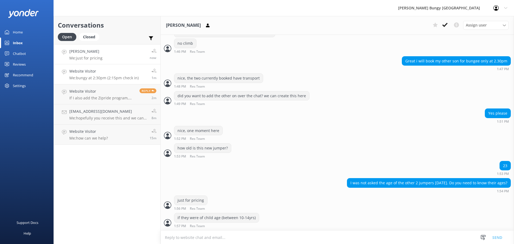
click at [117, 82] on link "Website Visitor Me: bungy at 2:30pm (2:15pm check in) 1m" at bounding box center [107, 74] width 107 height 20
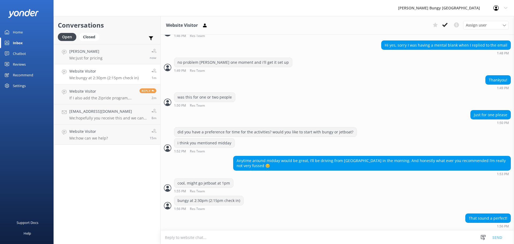
click at [279, 234] on textarea at bounding box center [338, 237] width 354 height 13
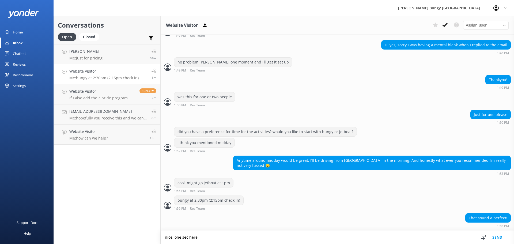
type textarea "nice, one sec here"
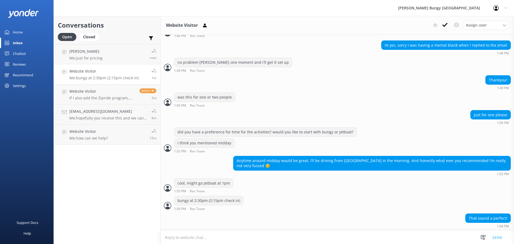
scroll to position [175, 0]
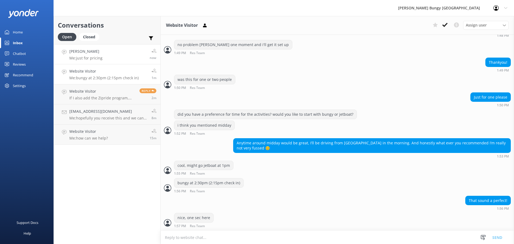
click at [91, 64] on link "Michelle Holland Me: just for pricing now" at bounding box center [107, 54] width 107 height 20
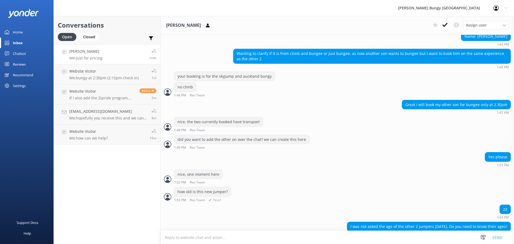
scroll to position [1643, 0]
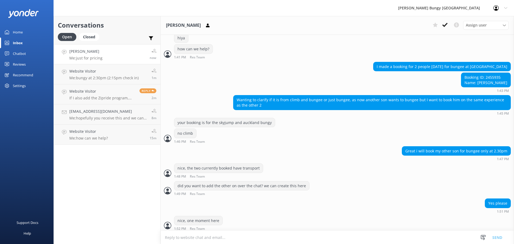
click at [499, 73] on div "Booking ID: 2455935 Name: [PERSON_NAME]" at bounding box center [485, 80] width 49 height 14
click at [499, 80] on div "Booking ID: 2455935 Name: [PERSON_NAME]" at bounding box center [485, 80] width 49 height 14
click at [498, 77] on div "Booking ID: 2455935 Name: [PERSON_NAME]" at bounding box center [485, 80] width 49 height 14
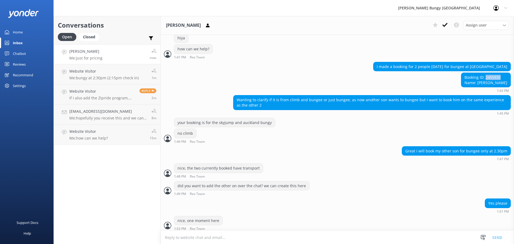
copy div "2455935"
click at [209, 25] on icon at bounding box center [207, 25] width 5 height 5
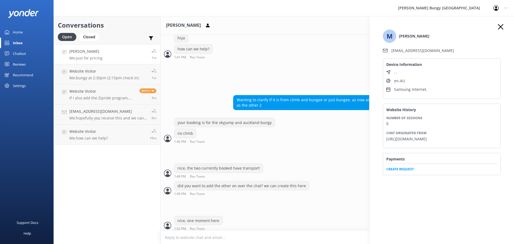
click at [404, 172] on span "Create Request" at bounding box center [441, 168] width 111 height 8
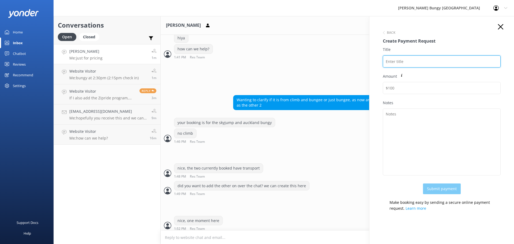
click at [404, 67] on input "Title" at bounding box center [442, 61] width 118 height 12
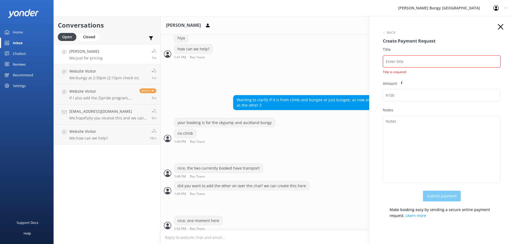
click at [442, 53] on div "Title Title is required" at bounding box center [442, 64] width 118 height 34
click at [439, 58] on input "Title" at bounding box center [442, 61] width 118 height 12
paste input "2455935"
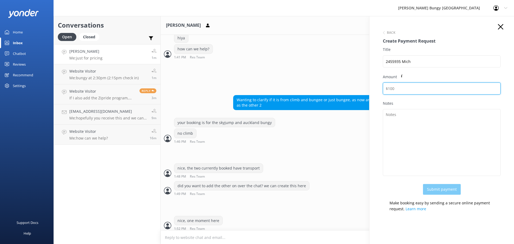
click at [478, 94] on input "Amount" at bounding box center [442, 88] width 118 height 12
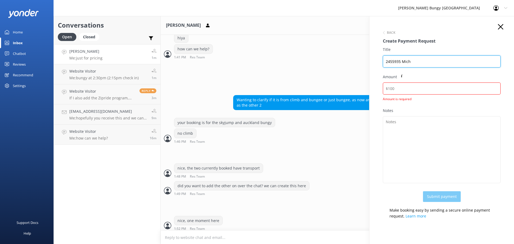
click at [432, 59] on input "2455935 Mich" at bounding box center [442, 61] width 118 height 12
drag, startPoint x: 442, startPoint y: 61, endPoint x: 289, endPoint y: 31, distance: 156.4
click at [289, 31] on div "Conversations Open Closed Important Converted Assigned to me Unassigned Michell…" at bounding box center [284, 130] width 461 height 228
type input "2455935 Michelle Holland"
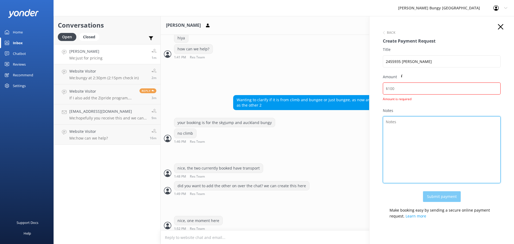
click at [417, 170] on textarea "Notes" at bounding box center [442, 149] width 118 height 67
paste textarea "2455935 Michelle Holland"
type textarea "2455935 Michelle Holland"
click at [486, 122] on textarea "2455935 Michelle Holland" at bounding box center [442, 149] width 118 height 67
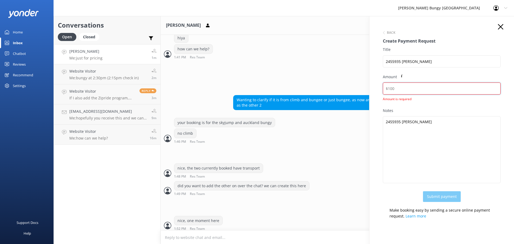
click at [411, 83] on input "Amount" at bounding box center [442, 88] width 118 height 12
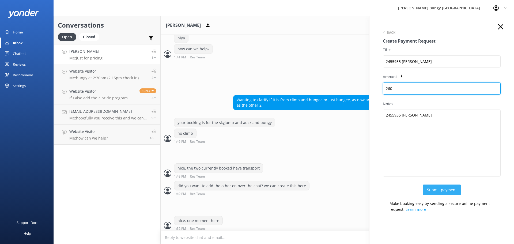
type input "260"
click at [440, 191] on button "Submit payment" at bounding box center [442, 190] width 38 height 11
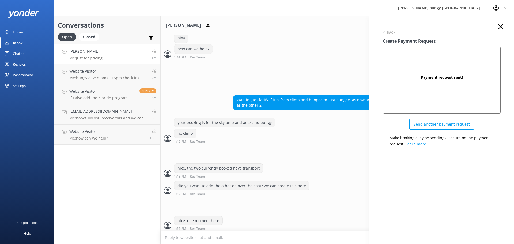
click at [501, 29] on icon "button" at bounding box center [500, 26] width 5 height 5
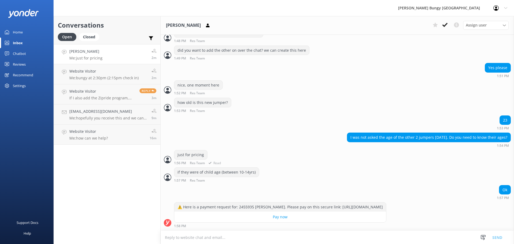
scroll to position [1784, 0]
click at [96, 63] on link "Michelle Holland Me: just for pricing 2m" at bounding box center [107, 54] width 107 height 20
click at [97, 86] on link "Website Visitor If I also add the Zipride program, would the 12:40 pm shuttle b…" at bounding box center [107, 94] width 107 height 20
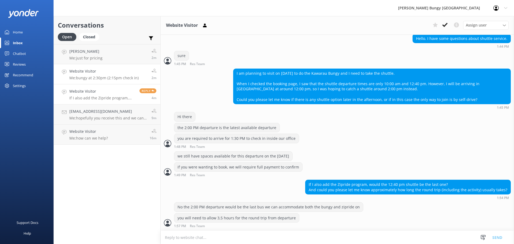
click at [119, 71] on h4 "Website Visitor" at bounding box center [103, 71] width 69 height 6
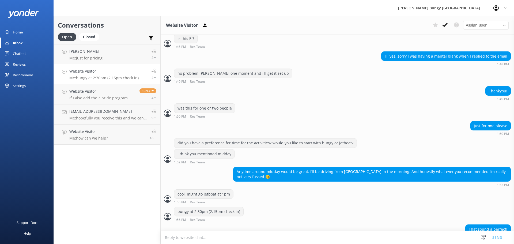
scroll to position [175, 0]
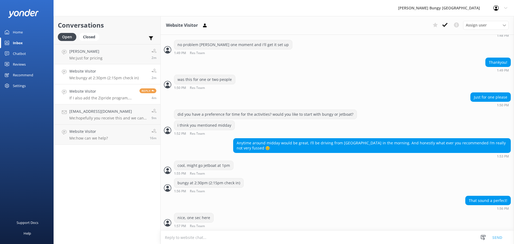
click at [117, 88] on h4 "Website Visitor" at bounding box center [102, 91] width 66 height 6
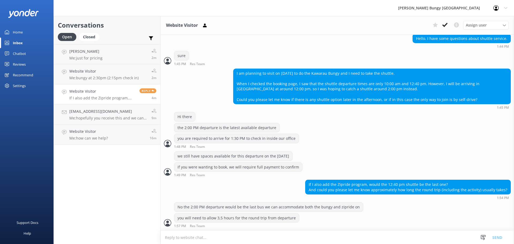
scroll to position [146, 0]
click at [115, 70] on h4 "Website Visitor" at bounding box center [103, 71] width 69 height 6
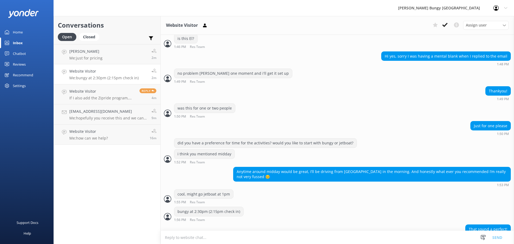
scroll to position [175, 0]
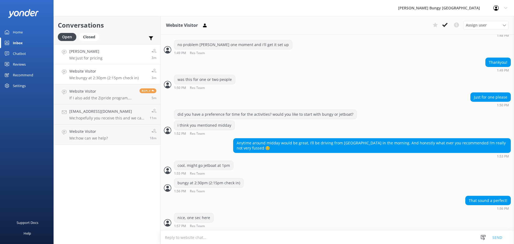
click at [87, 58] on p "Me: just for pricing" at bounding box center [85, 58] width 33 height 5
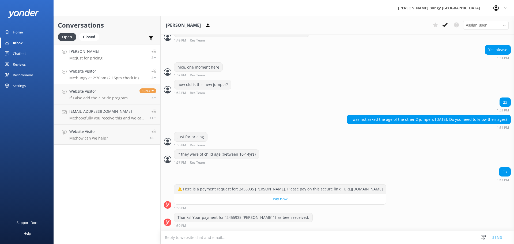
scroll to position [1814, 0]
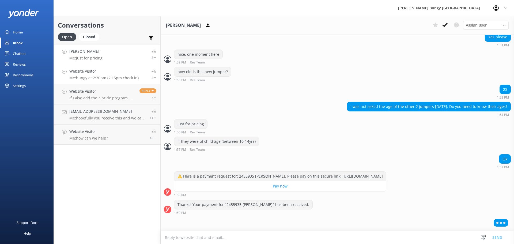
click at [82, 67] on link "Website Visitor Me: bungy at 2:30pm (2:15pm check in) 3m" at bounding box center [107, 74] width 107 height 20
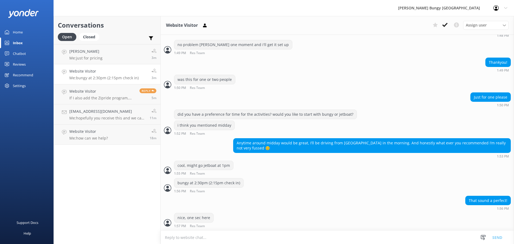
scroll to position [175, 0]
click at [211, 25] on div "Website Visitor Assign user Mike Voyce Michelle Gillard Tech Admin Dan Waugh Re…" at bounding box center [338, 25] width 354 height 19
click at [204, 27] on icon at bounding box center [204, 25] width 5 height 5
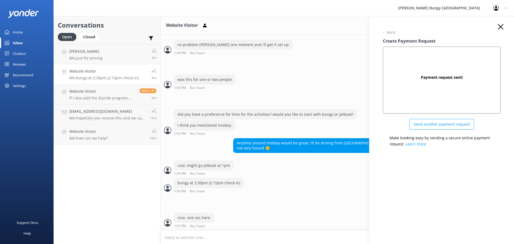
click at [498, 27] on div "Back Create Payment Request Payment request sent! Send another payment request …" at bounding box center [442, 87] width 129 height 127
click at [501, 27] on use "button" at bounding box center [500, 26] width 5 height 5
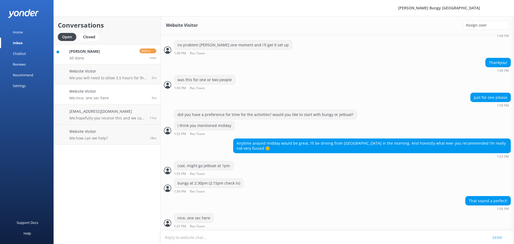
scroll to position [175, 0]
click at [119, 73] on h4 "Website Visitor" at bounding box center [108, 71] width 78 height 6
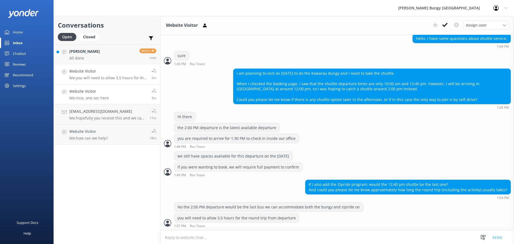
click at [115, 95] on link "Website Visitor Me: [GEOGRAPHIC_DATA], one sec here 3m" at bounding box center [107, 94] width 107 height 20
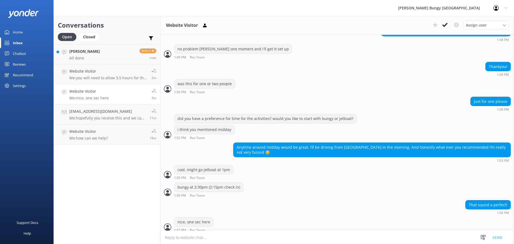
scroll to position [175, 0]
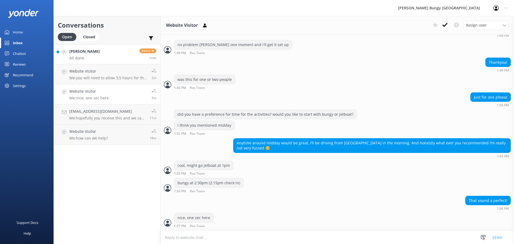
click at [95, 58] on p "All done" at bounding box center [84, 58] width 31 height 5
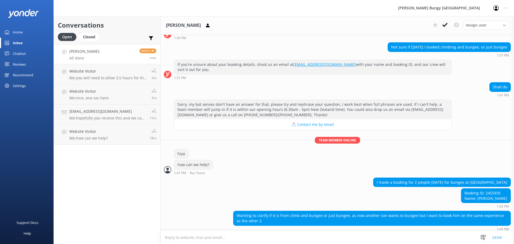
click at [230, 240] on textarea at bounding box center [338, 237] width 354 height 13
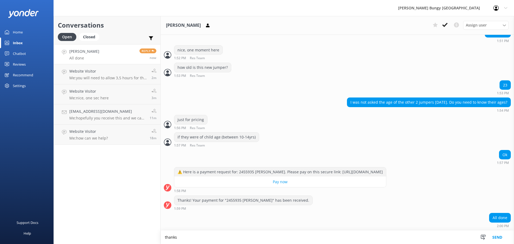
scroll to position [1819, 0]
type textarea "thanks for that, we'll send updated email confirmations shortly"
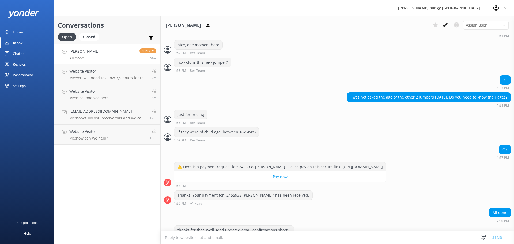
scroll to position [1848, 0]
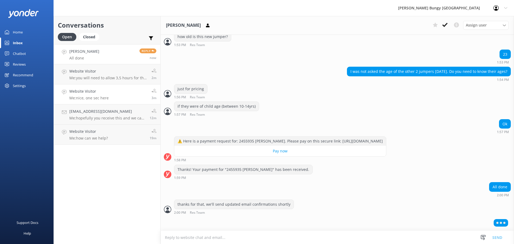
click at [114, 91] on link "Website Visitor Me: [GEOGRAPHIC_DATA], one sec here 3m" at bounding box center [107, 94] width 107 height 20
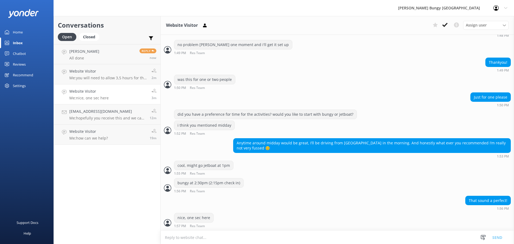
scroll to position [175, 0]
click at [207, 28] on button at bounding box center [205, 25] width 10 height 8
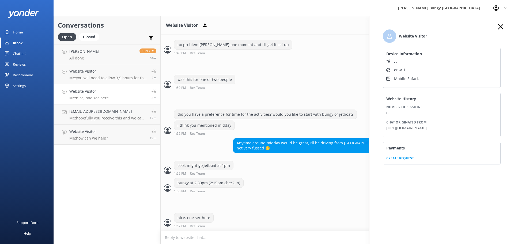
click at [401, 161] on span "Create Request" at bounding box center [441, 157] width 111 height 8
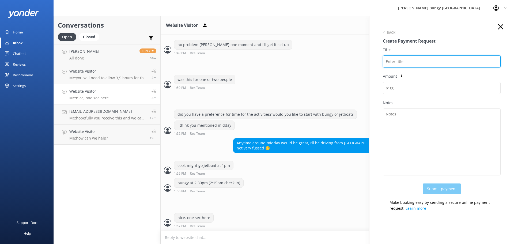
click at [433, 60] on input "Title" at bounding box center [442, 61] width 118 height 12
type input "e"
drag, startPoint x: 433, startPoint y: 60, endPoint x: 299, endPoint y: 44, distance: 134.9
click at [299, 44] on div "Conversations Open Closed Important Converted Assigned to me Unassigned [PERSON…" at bounding box center [284, 130] width 461 height 228
type input "El [PERSON_NAME]"
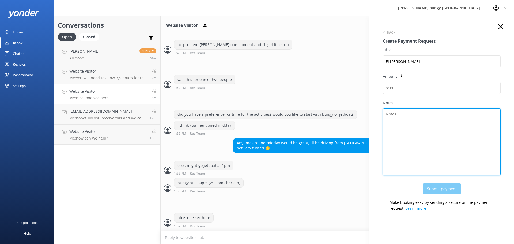
click at [428, 137] on textarea "Notes" at bounding box center [442, 141] width 118 height 67
paste textarea "El [PERSON_NAME]"
type textarea "El [PERSON_NAME]"
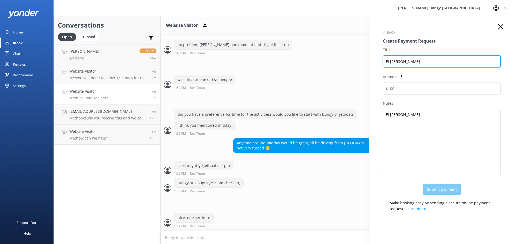
click at [385, 62] on input "El [PERSON_NAME]" at bounding box center [442, 61] width 118 height 12
paste input "2456172"
type input "2456172 El [PERSON_NAME]"
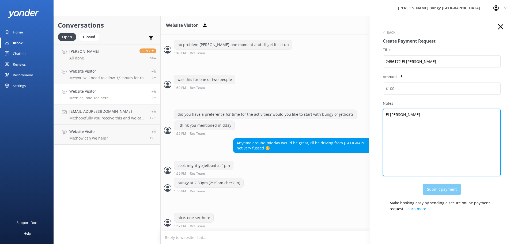
click at [385, 116] on textarea "El [PERSON_NAME]" at bounding box center [442, 142] width 118 height 67
paste textarea "2456172"
type textarea "2456172 El [PERSON_NAME]"
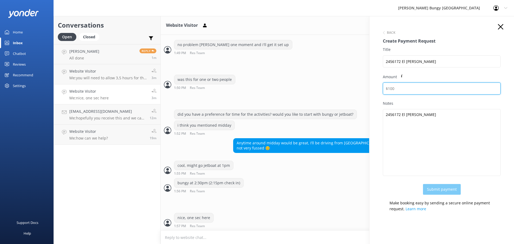
click at [423, 91] on input "Amount" at bounding box center [442, 88] width 118 height 12
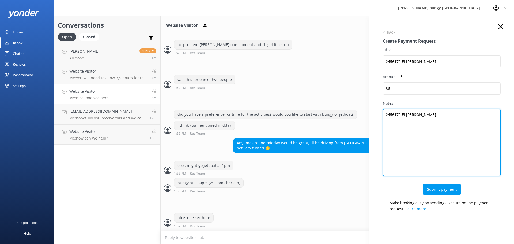
click at [429, 137] on textarea "2456172 El [PERSON_NAME]" at bounding box center [442, 142] width 118 height 67
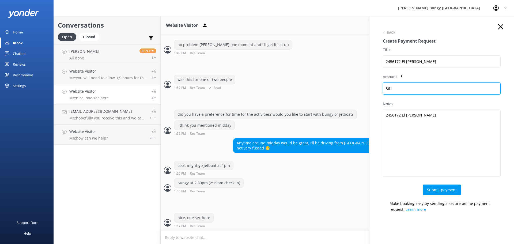
drag, startPoint x: 411, startPoint y: 91, endPoint x: 366, endPoint y: 88, distance: 45.1
click at [366, 88] on div "Conversations Open Closed Important Converted Assigned to me Unassigned [PERSON…" at bounding box center [284, 130] width 461 height 228
paste input "8.18"
type input "368.18"
click at [498, 26] on icon "button" at bounding box center [500, 26] width 5 height 5
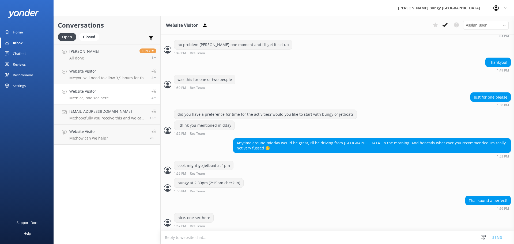
click at [292, 238] on textarea at bounding box center [338, 237] width 354 height 13
type textarea "n"
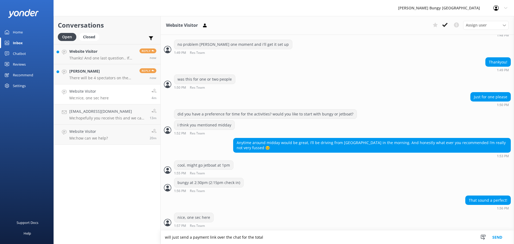
type textarea "will just send a payment link over the chat for the total"
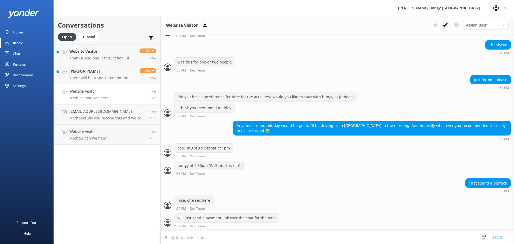
click at [210, 242] on textarea at bounding box center [338, 237] width 354 height 13
type textarea "1"
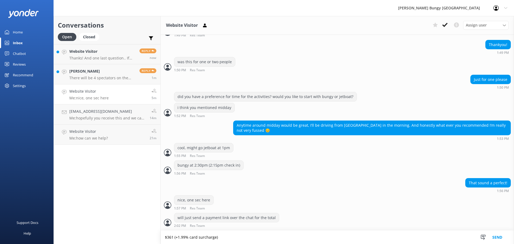
type textarea "$361 (+1.99% card surcharge)"
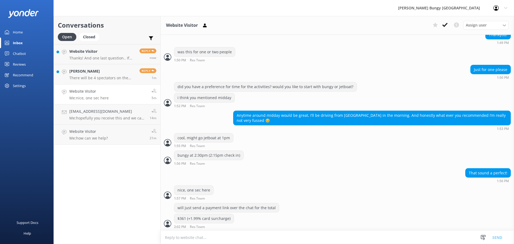
scroll to position [203, 0]
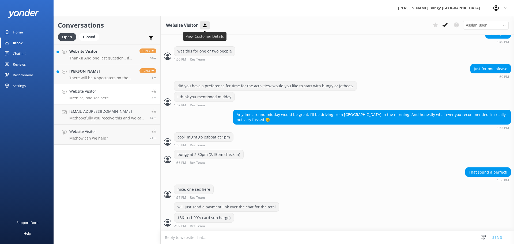
click at [203, 29] on button at bounding box center [205, 25] width 10 height 8
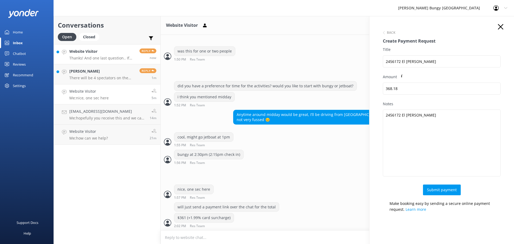
click at [71, 52] on h4 "Website Visitor" at bounding box center [102, 51] width 66 height 6
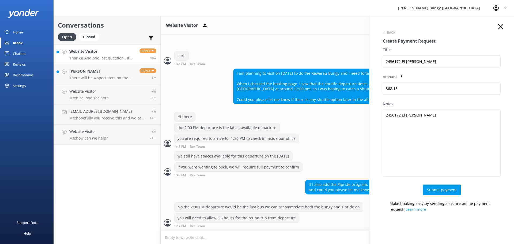
scroll to position [168, 0]
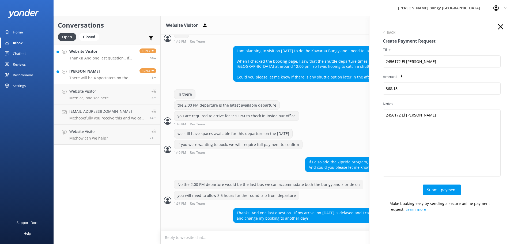
click at [89, 69] on h4 "[PERSON_NAME]" at bounding box center [102, 71] width 66 height 6
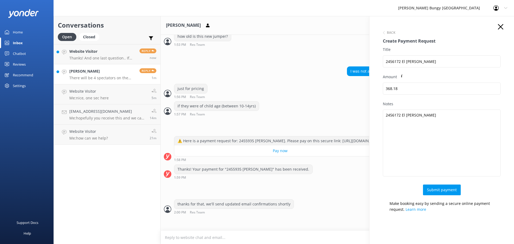
scroll to position [1853, 0]
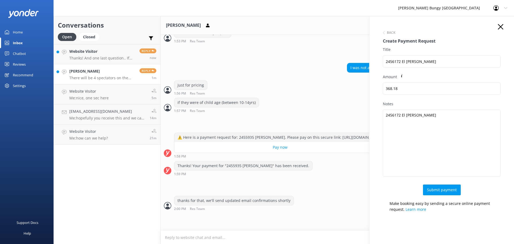
click at [498, 27] on icon "button" at bounding box center [500, 26] width 5 height 5
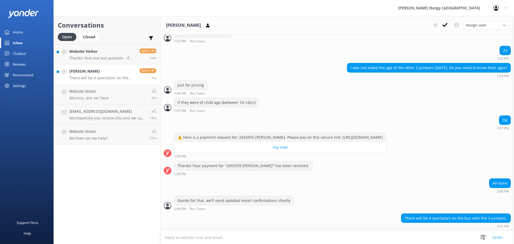
click at [99, 74] on h4 "[PERSON_NAME]" at bounding box center [102, 71] width 66 height 6
click at [93, 96] on p "Me: [GEOGRAPHIC_DATA], one sec here" at bounding box center [88, 98] width 39 height 5
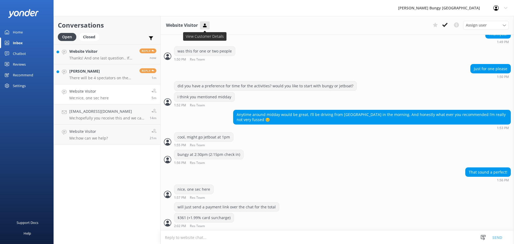
click at [205, 22] on button at bounding box center [205, 25] width 10 height 8
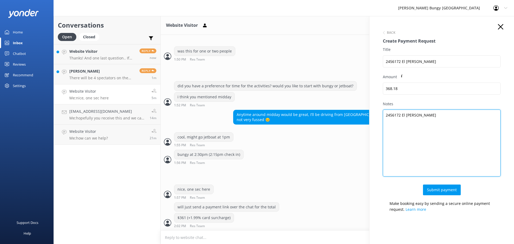
click at [427, 127] on textarea "2456172 El [PERSON_NAME]" at bounding box center [442, 143] width 118 height 67
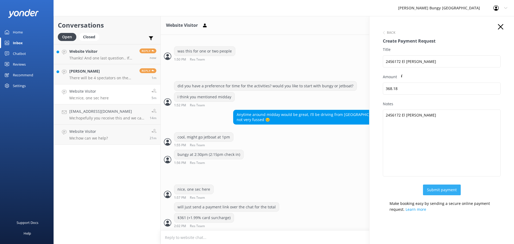
click at [444, 189] on button "Submit payment" at bounding box center [442, 190] width 38 height 11
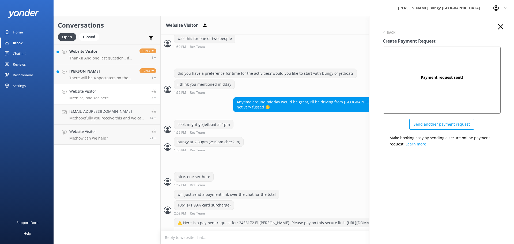
scroll to position [244, 0]
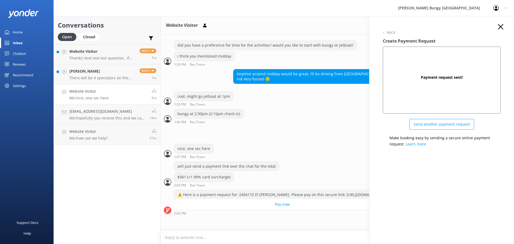
click at [500, 27] on icon "button" at bounding box center [500, 26] width 5 height 5
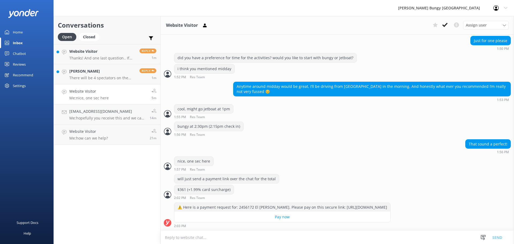
scroll to position [231, 0]
click at [291, 234] on textarea at bounding box center [338, 237] width 354 height 13
click at [205, 238] on textarea "we will send through updated email confirmations once completed" at bounding box center [338, 237] width 354 height 13
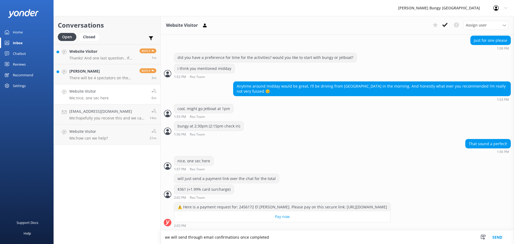
click at [283, 240] on textarea "we will send through email confirmations once completed" at bounding box center [338, 237] width 354 height 13
type textarea "we will send through email confirmations once completed"
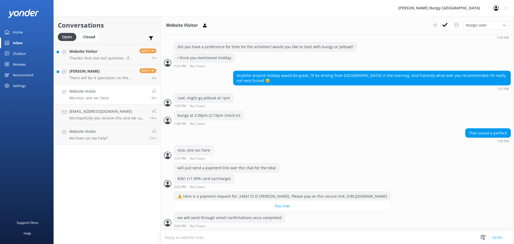
click at [265, 244] on textarea at bounding box center [338, 237] width 354 height 13
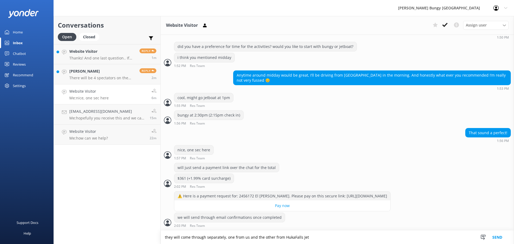
type textarea "they will come through separately, one from us and the other from HukaFalls Jet"
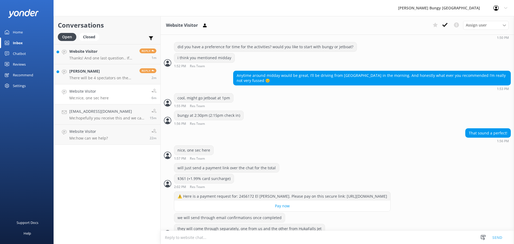
scroll to position [253, 0]
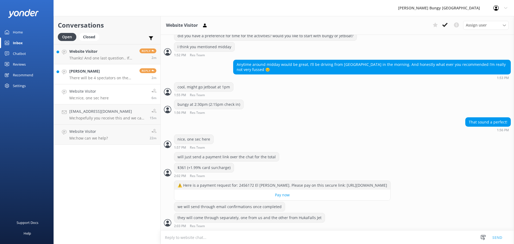
click at [118, 84] on link "[PERSON_NAME] There will be 4 spectators on the bus with the 3 jumpers. Reply 2m" at bounding box center [107, 74] width 107 height 20
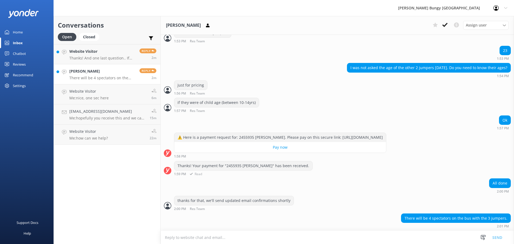
scroll to position [1853, 0]
click at [371, 167] on div "Thanks! Your payment for "2455935 [PERSON_NAME]" has been received. 1:59 PM Read" at bounding box center [338, 168] width 354 height 15
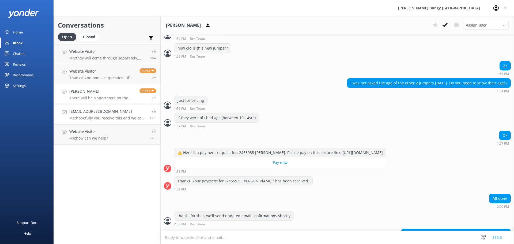
scroll to position [1853, 0]
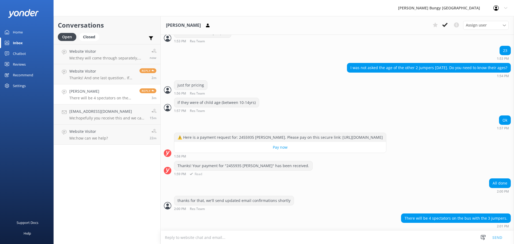
click at [232, 166] on div "Thanks! Your payment for "2455935 [PERSON_NAME]" has been received." at bounding box center [243, 165] width 138 height 9
copy div "2455935"
click at [261, 238] on textarea at bounding box center [338, 237] width 354 height 13
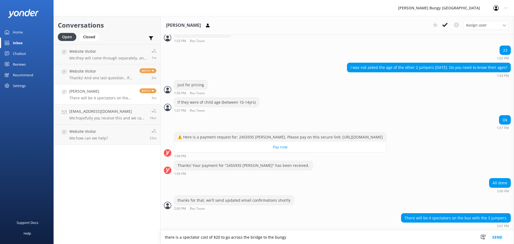
type textarea "there is a spectator cost of $20 to go across the bridge to the bungy"
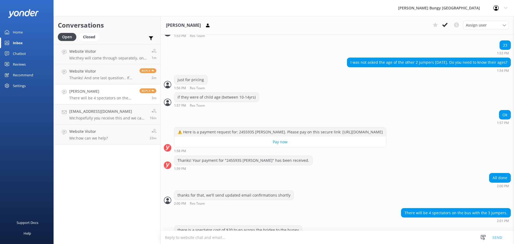
scroll to position [1871, 0]
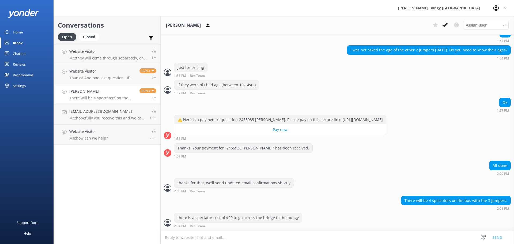
click at [259, 232] on textarea at bounding box center [338, 237] width 354 height 13
type textarea "would you like to add these on?"
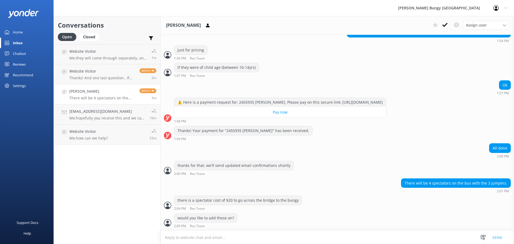
scroll to position [1888, 0]
click at [92, 79] on p "Thanks! And one last question.. If my arrival on [DATE] is delayed and I can’t …" at bounding box center [102, 78] width 66 height 5
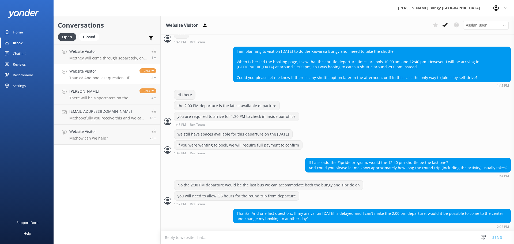
scroll to position [168, 0]
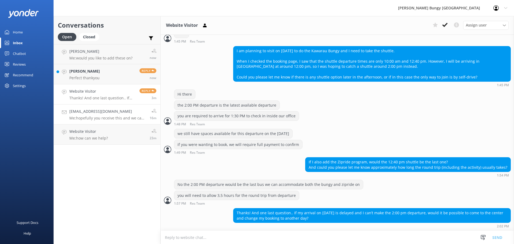
click at [89, 106] on link "[EMAIL_ADDRESS][DOMAIN_NAME] Me: hopefully you receive this and we can create t…" at bounding box center [107, 114] width 107 height 20
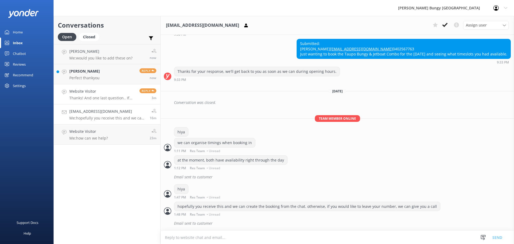
click at [92, 98] on p "Thanks! And one last question.. If my arrival on [DATE] is delayed and I can’t …" at bounding box center [102, 98] width 66 height 5
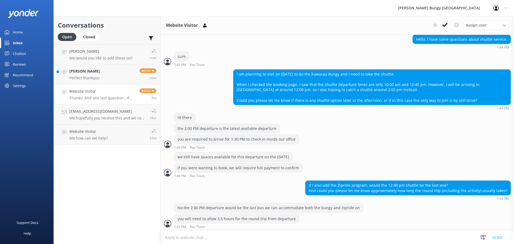
scroll to position [168, 0]
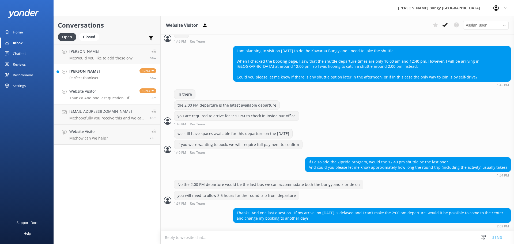
click at [92, 73] on h4 "[PERSON_NAME]" at bounding box center [84, 71] width 31 height 6
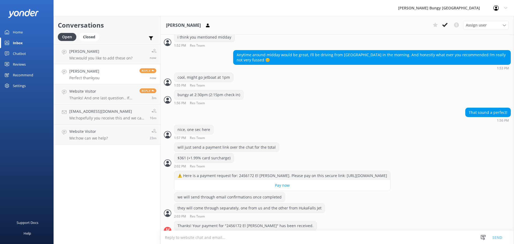
scroll to position [288, 0]
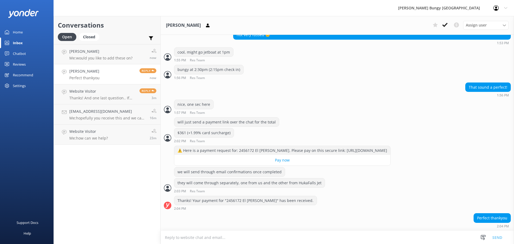
click at [251, 232] on textarea at bounding box center [338, 237] width 354 height 13
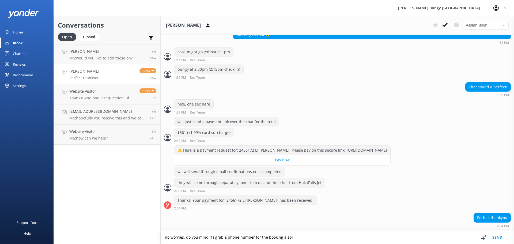
type textarea "no worries, do you mind if i grab a phone number for the booking also?"
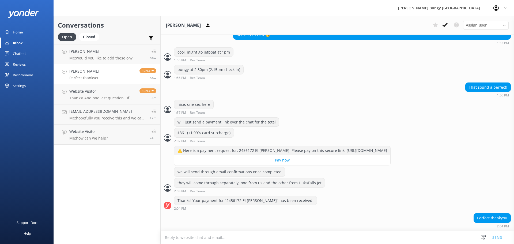
scroll to position [305, 0]
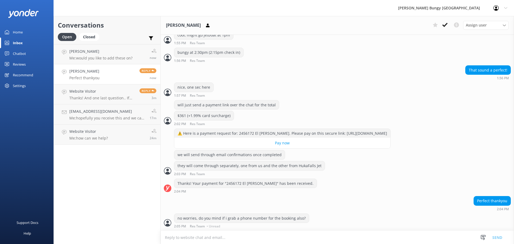
click at [249, 234] on textarea at bounding box center [338, 237] width 354 height 13
drag, startPoint x: 251, startPoint y: 229, endPoint x: 161, endPoint y: 225, distance: 89.6
click at [161, 225] on div "no worries, do you mind if i grab a phone number for the booking also? 2:05 PM …" at bounding box center [338, 221] width 354 height 17
click at [173, 231] on textarea at bounding box center [338, 237] width 354 height 13
drag, startPoint x: 97, startPoint y: 50, endPoint x: 99, endPoint y: 47, distance: 3.6
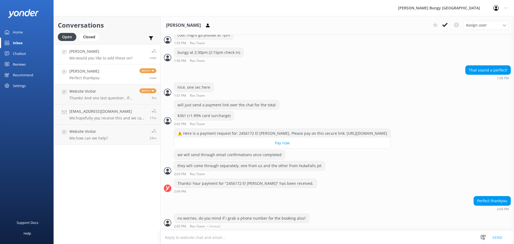
click at [97, 50] on h4 "[PERSON_NAME]" at bounding box center [100, 51] width 63 height 6
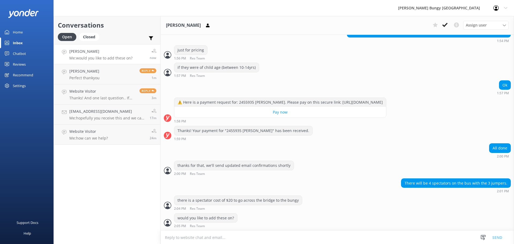
scroll to position [1888, 0]
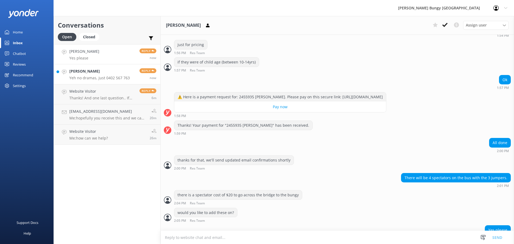
scroll to position [1905, 0]
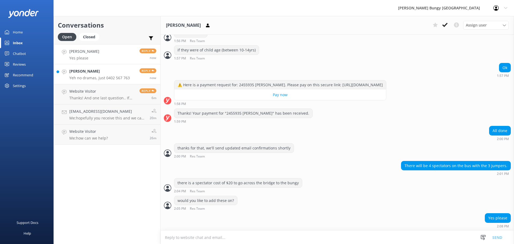
click at [132, 76] on link "[PERSON_NAME] Yeh no dramas, just 0402 567 763 Reply now" at bounding box center [107, 74] width 107 height 20
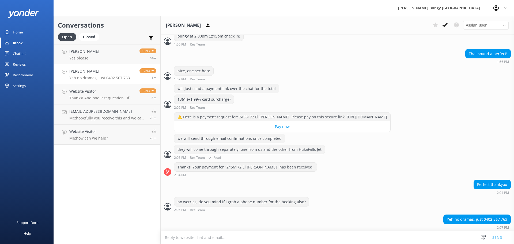
scroll to position [323, 0]
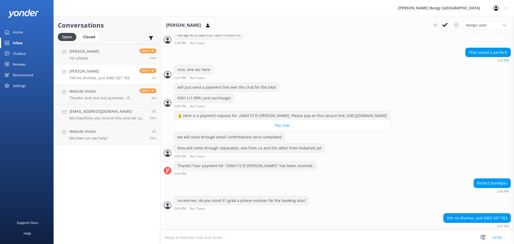
click at [343, 241] on textarea at bounding box center [338, 237] width 354 height 13
type textarea "thanks"
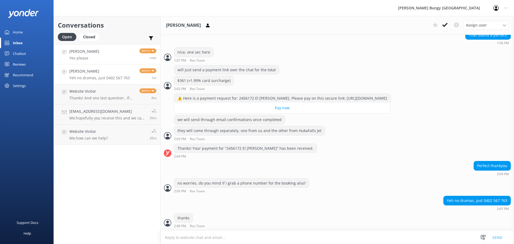
click at [91, 60] on p "Yes please" at bounding box center [84, 58] width 30 height 5
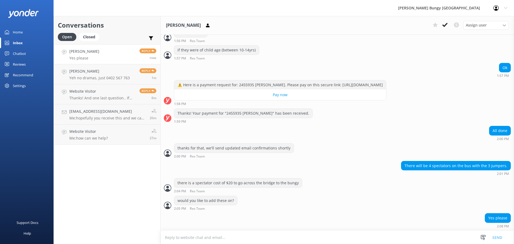
scroll to position [1905, 0]
click at [211, 26] on icon at bounding box center [207, 25] width 5 height 5
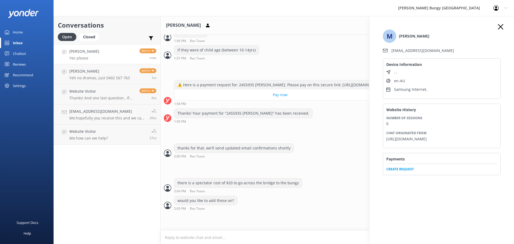
click at [406, 172] on span "Create Request" at bounding box center [441, 168] width 111 height 8
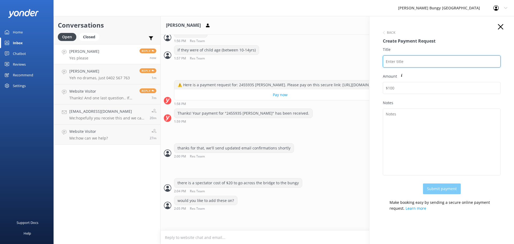
click at [410, 63] on input "Title" at bounding box center [442, 61] width 118 height 12
paste input "MICHELLE HOLLAND"
click at [385, 61] on input "MICHELLE HOLLAND" at bounding box center [442, 61] width 118 height 12
paste input "2455935"
drag, startPoint x: 451, startPoint y: 63, endPoint x: 353, endPoint y: 58, distance: 98.4
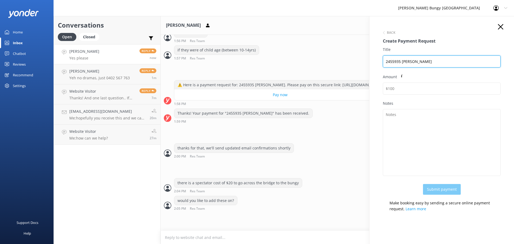
click at [353, 58] on div "Conversations Open Closed Important Converted Assigned to me Unassigned Michell…" at bounding box center [284, 130] width 461 height 228
type input "2455935 MICHELLE HOLLAND"
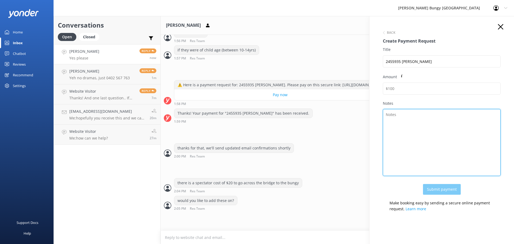
click at [421, 135] on textarea "Notes" at bounding box center [442, 142] width 118 height 67
paste textarea "2455935 MICHELLE HOLLAND"
type textarea "2455935 MICHELLE HOLLAND (spectators)"
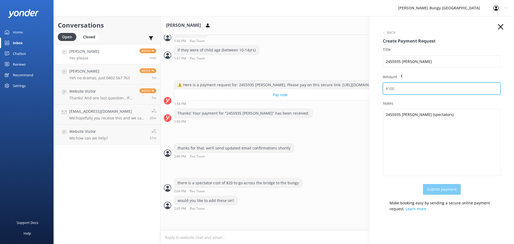
click at [385, 89] on input "Amount" at bounding box center [442, 88] width 118 height 12
type input "80"
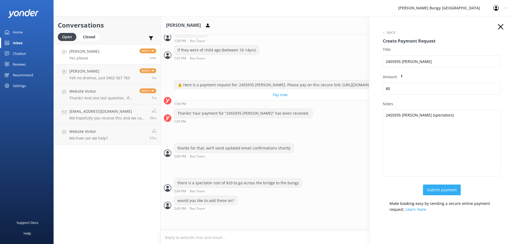
click at [426, 189] on button "Submit payment" at bounding box center [442, 190] width 38 height 11
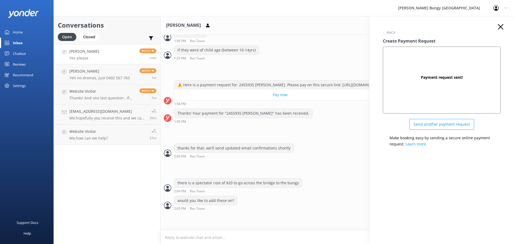
click at [500, 26] on use "button" at bounding box center [500, 26] width 5 height 5
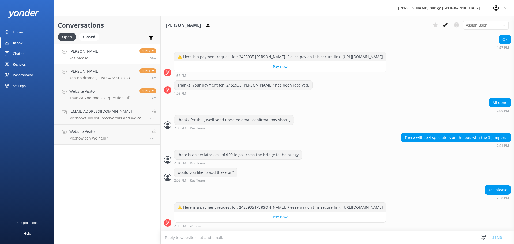
scroll to position [1939, 0]
click at [303, 234] on textarea at bounding box center [338, 237] width 354 height 13
type textarea "no problem, there you are"
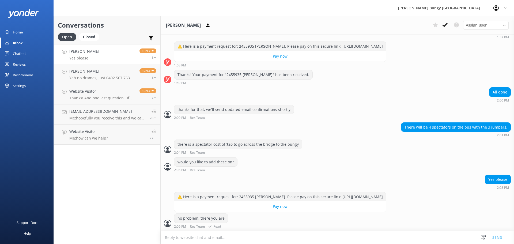
scroll to position [1949, 0]
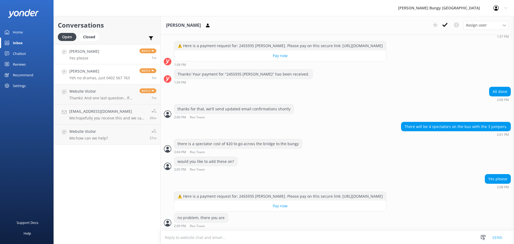
click at [97, 77] on p "Yeh no dramas, just 0402 567 763" at bounding box center [99, 78] width 61 height 5
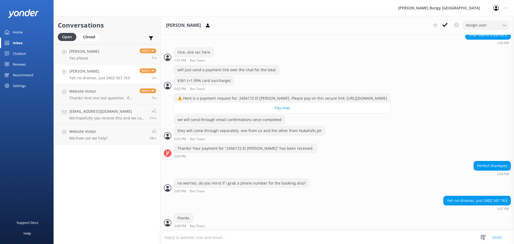
scroll to position [340, 0]
drag, startPoint x: 505, startPoint y: 200, endPoint x: 480, endPoint y: 203, distance: 25.1
click at [480, 203] on div "Yeh no dramas, just 0402 567 763" at bounding box center [477, 200] width 67 height 9
copy div "0402 567 763"
click at [108, 61] on link "Michelle Holland Yes please Reply 4m" at bounding box center [107, 54] width 107 height 20
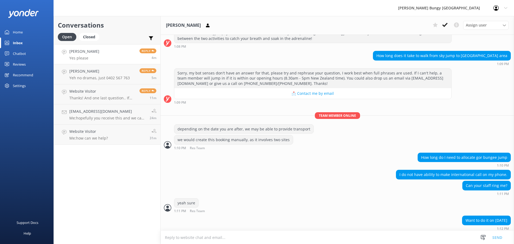
scroll to position [1950, 0]
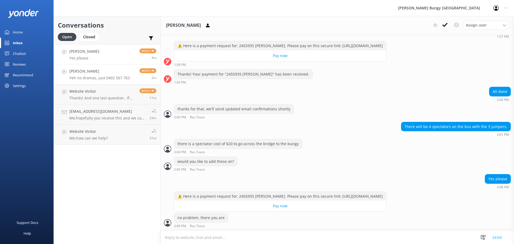
click at [115, 77] on p "Yeh no dramas, just 0402 567 763" at bounding box center [99, 78] width 61 height 5
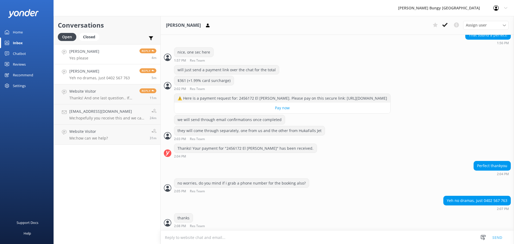
click at [106, 54] on link "Michelle Holland Yes please Reply 4m" at bounding box center [107, 54] width 107 height 20
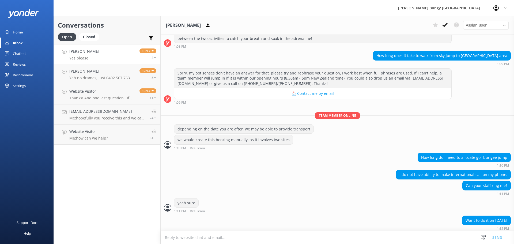
scroll to position [1950, 0]
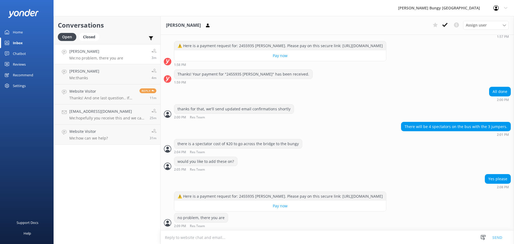
scroll to position [1950, 0]
click at [105, 76] on link "[PERSON_NAME] Me: thanks 4m" at bounding box center [107, 74] width 107 height 20
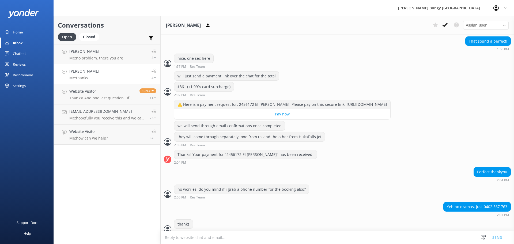
scroll to position [340, 0]
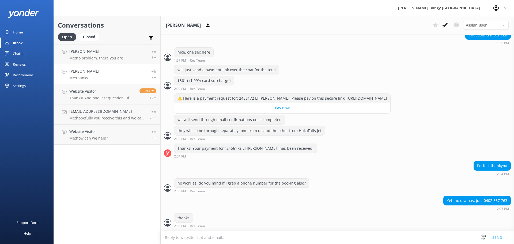
drag, startPoint x: 108, startPoint y: 56, endPoint x: 128, endPoint y: 9, distance: 50.9
click at [108, 56] on p "Me: no problem, there you are" at bounding box center [96, 58] width 54 height 5
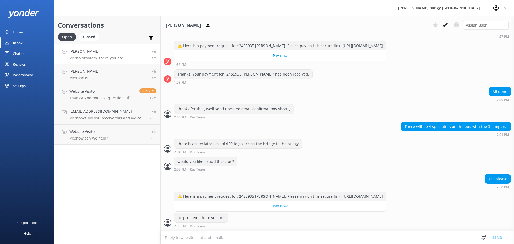
scroll to position [1950, 0]
click at [122, 74] on link "Ella Hanlen Me: thanks 6m" at bounding box center [107, 74] width 107 height 20
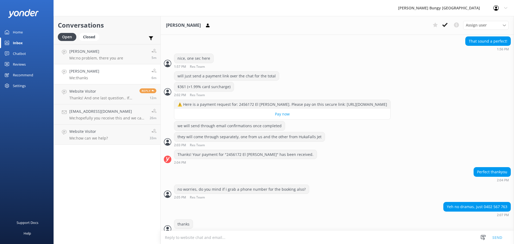
scroll to position [340, 0]
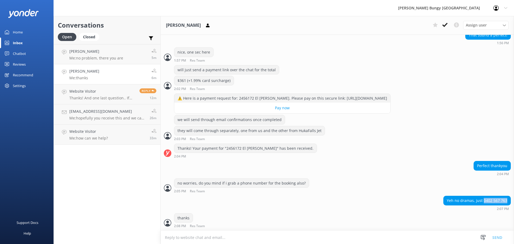
drag, startPoint x: 505, startPoint y: 201, endPoint x: 480, endPoint y: 202, distance: 25.4
click at [480, 202] on div "Yeh no dramas, just 0402 567 763" at bounding box center [477, 200] width 67 height 9
copy div "0402 567 763"
click at [476, 168] on div "Perfect thankyou" at bounding box center [492, 165] width 37 height 9
click at [80, 122] on link "ellahanlen@gmail.com Me: hopefully you receive this and we can create the booki…" at bounding box center [107, 114] width 107 height 20
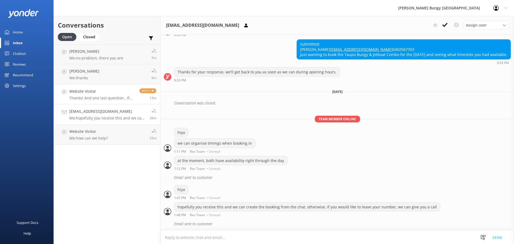
scroll to position [145, 0]
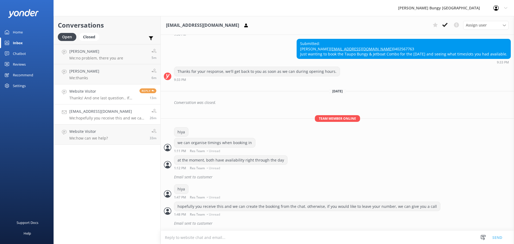
click at [89, 91] on h4 "Website Visitor" at bounding box center [102, 91] width 66 height 6
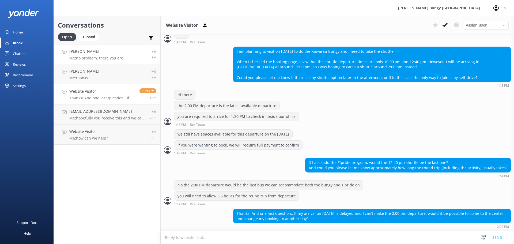
click at [89, 63] on link "Michelle Holland Me: no problem, there you are 5m" at bounding box center [107, 54] width 107 height 20
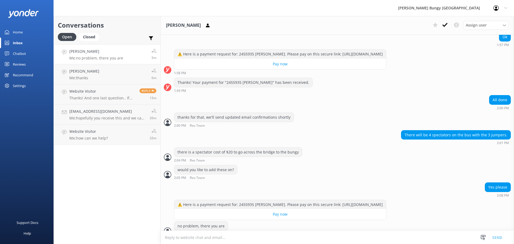
scroll to position [1950, 0]
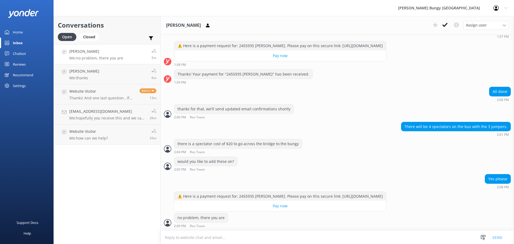
click at [283, 236] on textarea at bounding box center [338, 237] width 354 height 13
type textarea "let us know if you have any queries"
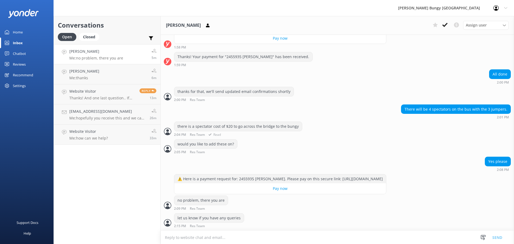
scroll to position [1967, 0]
click at [121, 106] on link "ellahanlen@gmail.com Me: hopefully you receive this and we can create the booki…" at bounding box center [107, 114] width 107 height 20
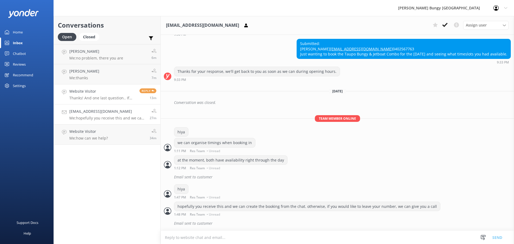
click at [122, 97] on p "Thanks! And one last question.. If my arrival on [DATE] is delayed and I can’t …" at bounding box center [102, 98] width 66 height 5
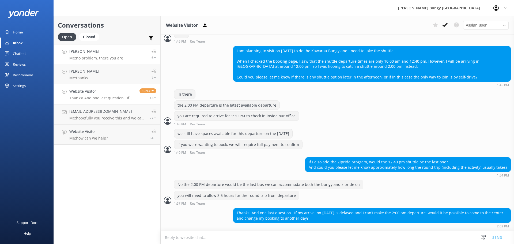
click at [111, 48] on link "Michelle Holland Me: no problem, there you are 6m" at bounding box center [107, 54] width 107 height 20
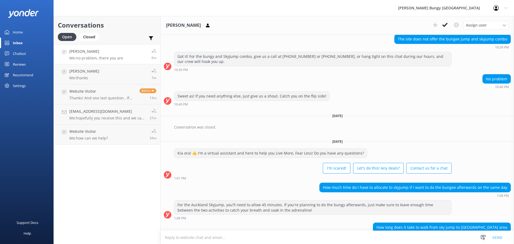
scroll to position [1967, 0]
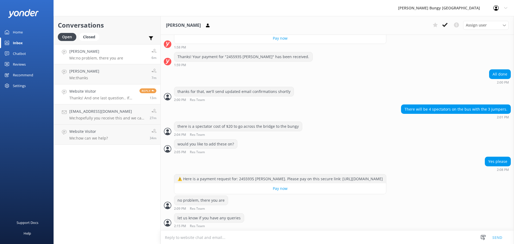
click at [98, 101] on link "Website Visitor Thanks! And one last question.. If my arrival on Oct 5 is delay…" at bounding box center [107, 94] width 107 height 20
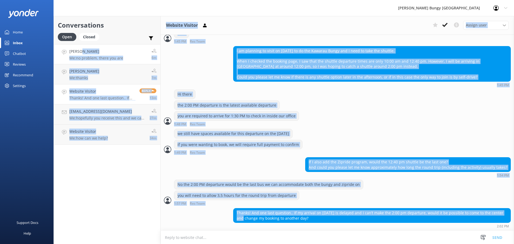
drag, startPoint x: 188, startPoint y: 219, endPoint x: 81, endPoint y: 51, distance: 199.5
click at [81, 51] on div "Conversations Open Closed Important Converted Assigned to me Unassigned Michell…" at bounding box center [284, 130] width 461 height 228
click at [81, 51] on h4 "[PERSON_NAME]" at bounding box center [96, 51] width 54 height 6
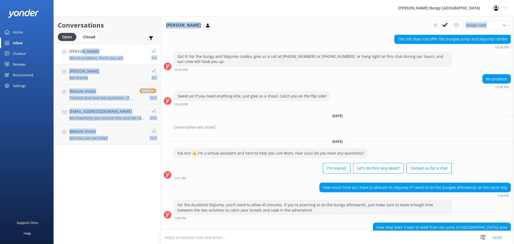
scroll to position [1967, 0]
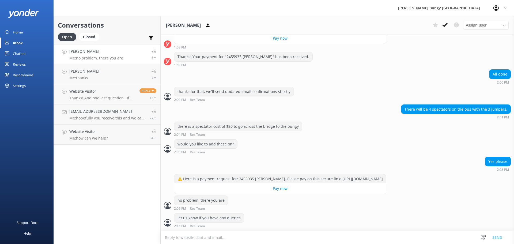
click at [283, 159] on div "Yes please 2:08 PM" at bounding box center [338, 164] width 354 height 15
click at [242, 174] on div "⚠️ Here is a payment request for: 2455935 [PERSON_NAME]. Please pay on this sec…" at bounding box center [280, 178] width 212 height 9
copy div "2455935"
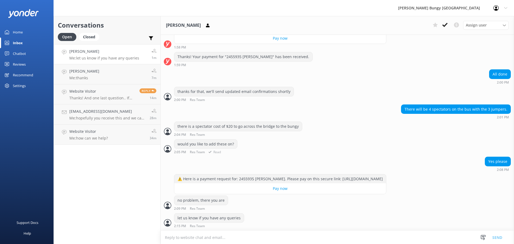
click at [276, 149] on div "would you like to add these on? 2:05 PM Res Team Read" at bounding box center [338, 147] width 354 height 17
click at [456, 157] on div "Yes please 2:08 PM" at bounding box center [338, 164] width 354 height 15
click at [127, 75] on link "[PERSON_NAME] Me: thanks 8m" at bounding box center [107, 74] width 107 height 20
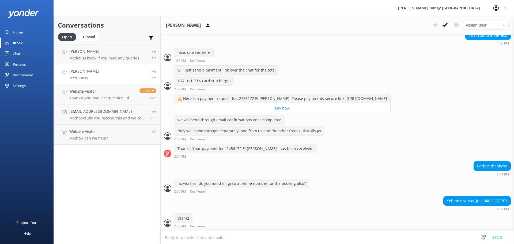
scroll to position [340, 0]
